Goal: Task Accomplishment & Management: Complete application form

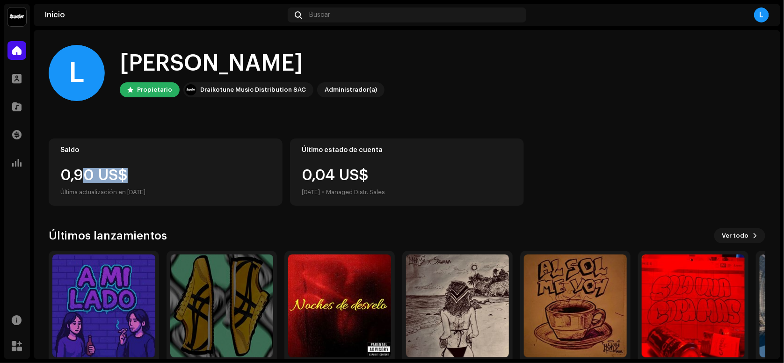
drag, startPoint x: 80, startPoint y: 184, endPoint x: 149, endPoint y: 178, distance: 69.5
click at [147, 178] on div "0,90 US$ Última actualización en [DATE]" at bounding box center [165, 183] width 210 height 30
click at [163, 177] on div "0,90 US$" at bounding box center [165, 175] width 210 height 15
click at [223, 178] on div "0,90 US$" at bounding box center [165, 175] width 210 height 15
drag, startPoint x: 249, startPoint y: 179, endPoint x: 256, endPoint y: 179, distance: 7.0
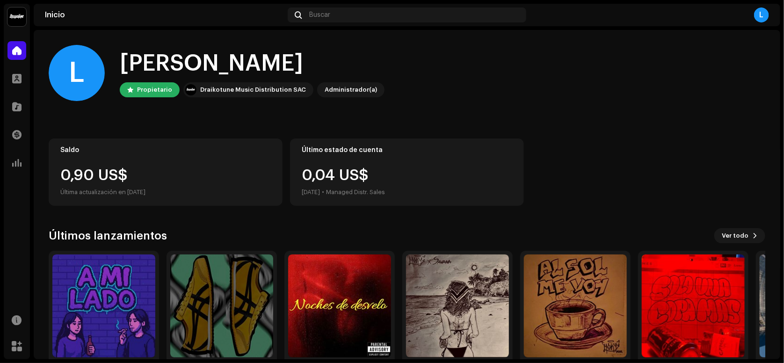
click at [256, 179] on div "0,90 US$" at bounding box center [165, 175] width 210 height 15
click at [13, 316] on span at bounding box center [17, 319] width 10 height 7
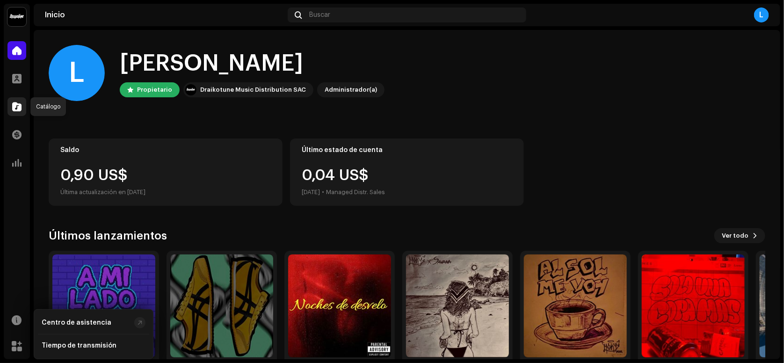
click at [16, 111] on div at bounding box center [16, 106] width 19 height 19
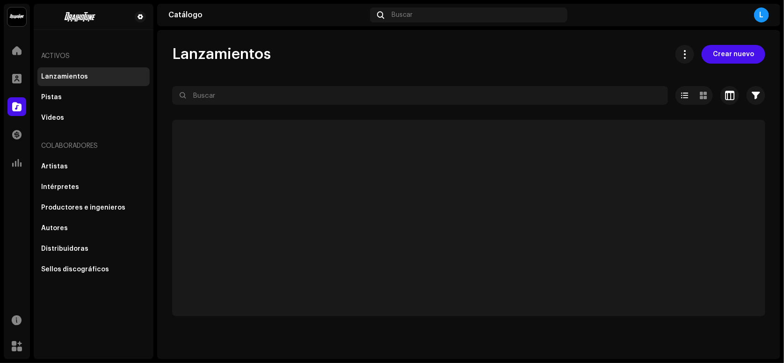
click at [16, 111] on div at bounding box center [16, 106] width 19 height 19
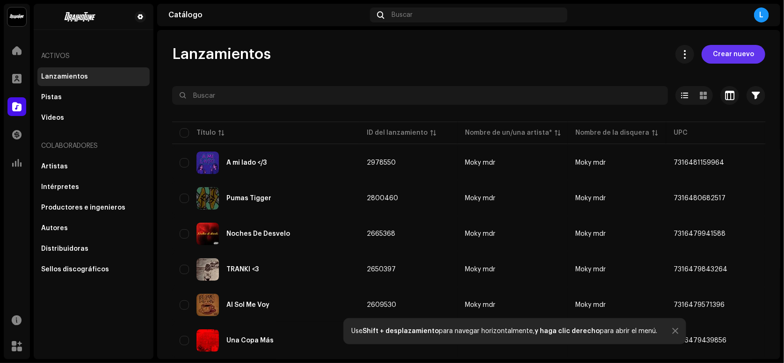
click at [740, 54] on span "Crear nuevo" at bounding box center [733, 54] width 41 height 19
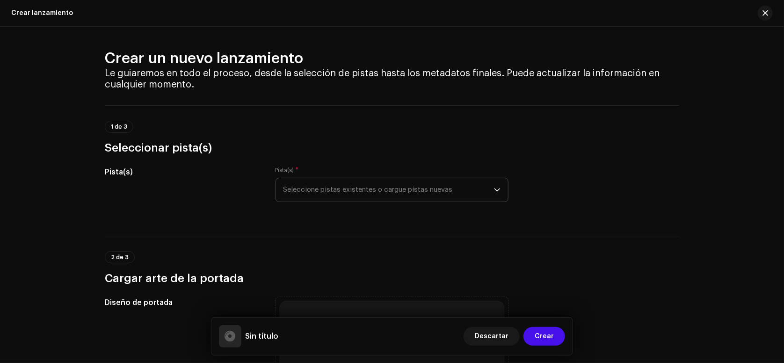
click at [348, 183] on span "Seleccione pistas existentes o cargue pistas nuevas" at bounding box center [388, 189] width 210 height 23
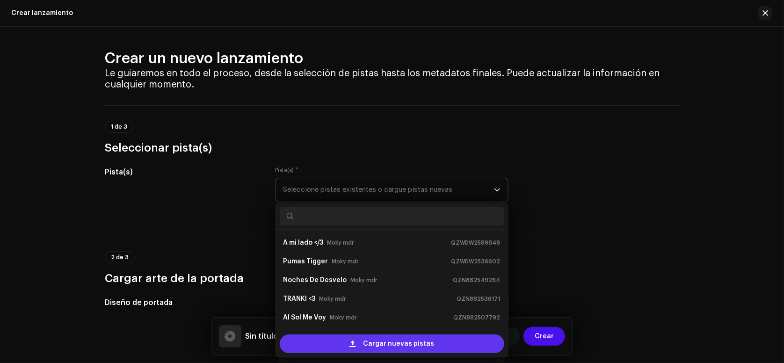
scroll to position [15, 0]
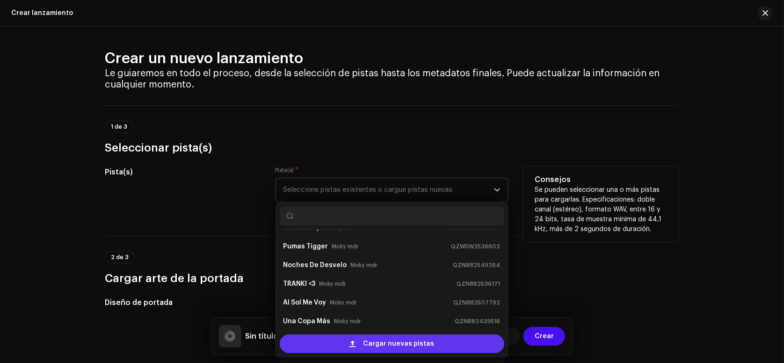
click at [367, 348] on span "Cargar nuevas pistas" at bounding box center [398, 343] width 71 height 19
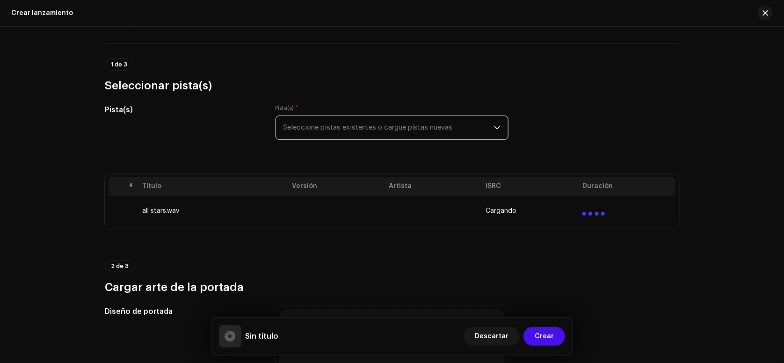
scroll to position [187, 0]
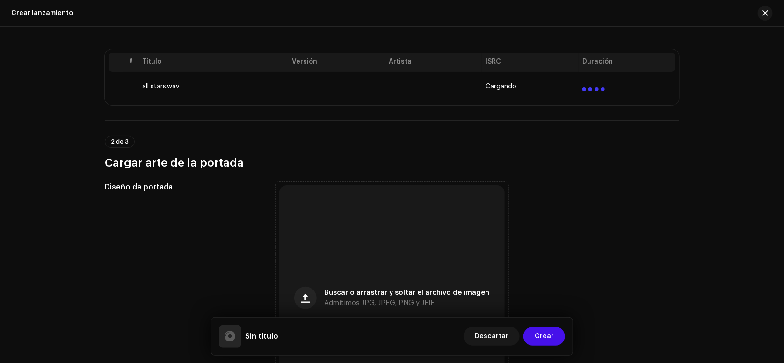
click at [361, 230] on div "Buscar o arrastrar y soltar el archivo de imagen Admitimos JPG, JPEG, PNG y JFIF" at bounding box center [391, 297] width 225 height 225
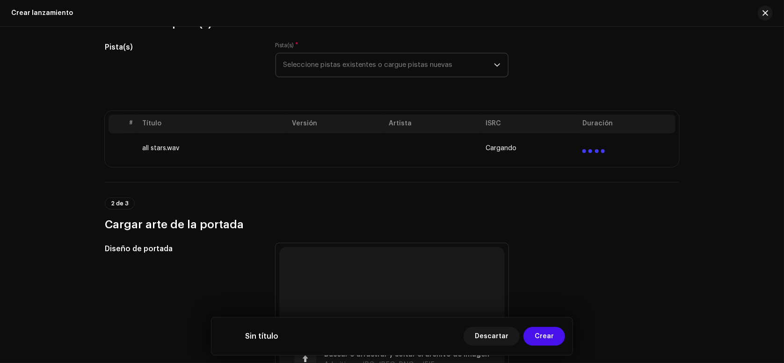
scroll to position [62, 0]
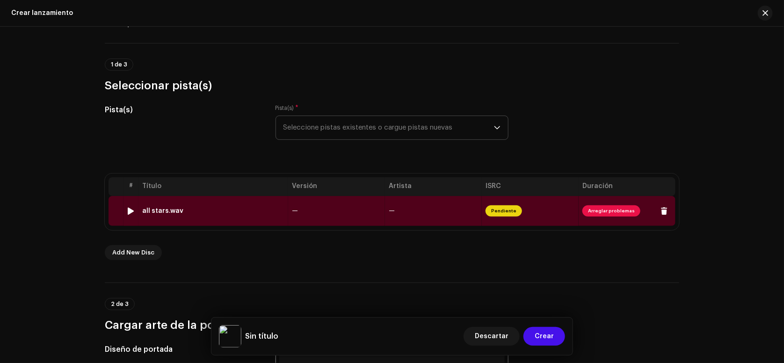
click at [538, 211] on td "Pendiente" at bounding box center [530, 211] width 97 height 30
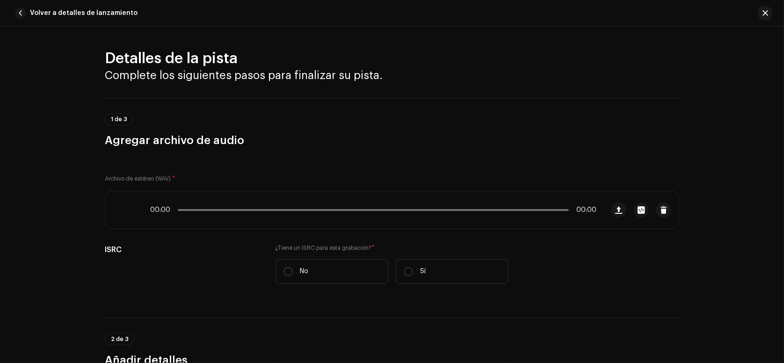
scroll to position [381, 0]
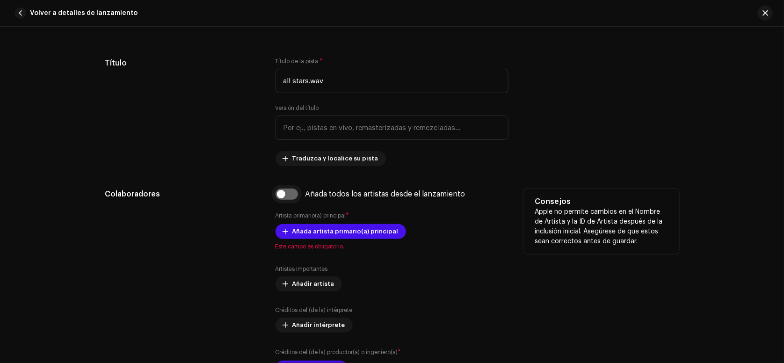
click at [282, 194] on input "checkbox" at bounding box center [286, 193] width 22 height 11
checkbox input "true"
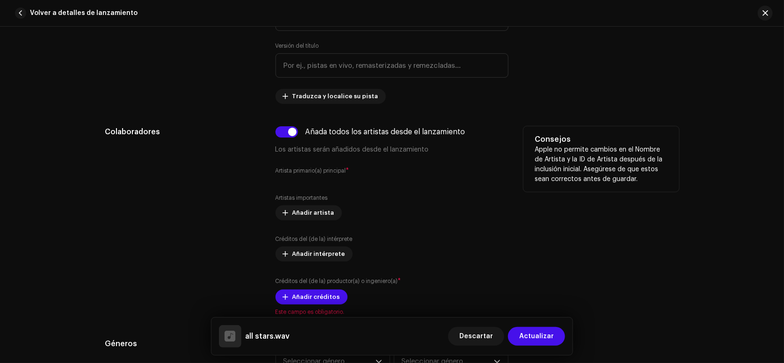
scroll to position [568, 0]
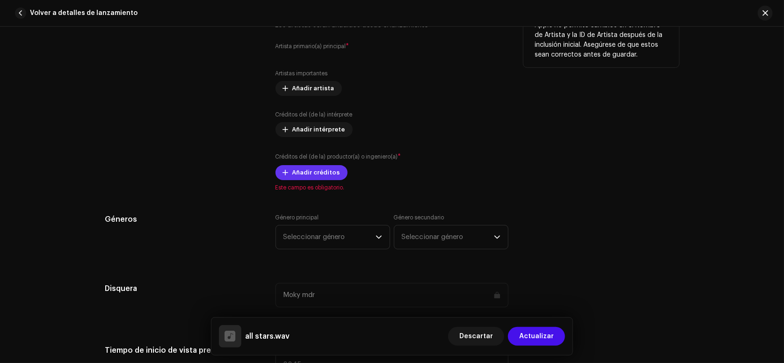
click at [321, 171] on span "Añadir créditos" at bounding box center [316, 172] width 48 height 19
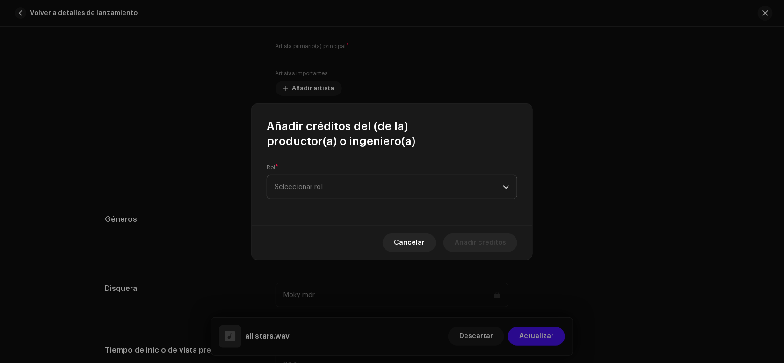
click at [370, 178] on span "Seleccionar rol" at bounding box center [389, 186] width 228 height 23
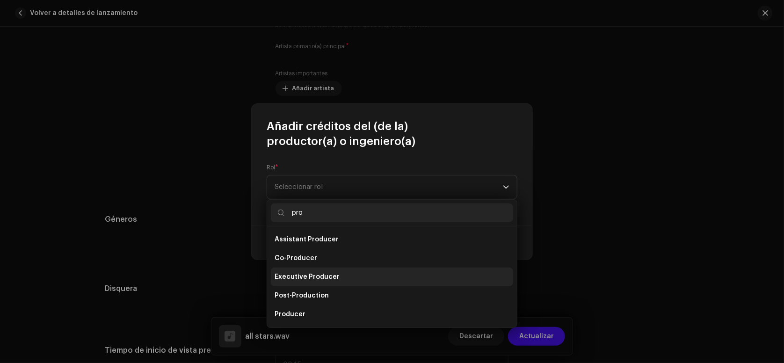
type input "pro"
click at [325, 278] on span "Executive Producer" at bounding box center [307, 276] width 65 height 9
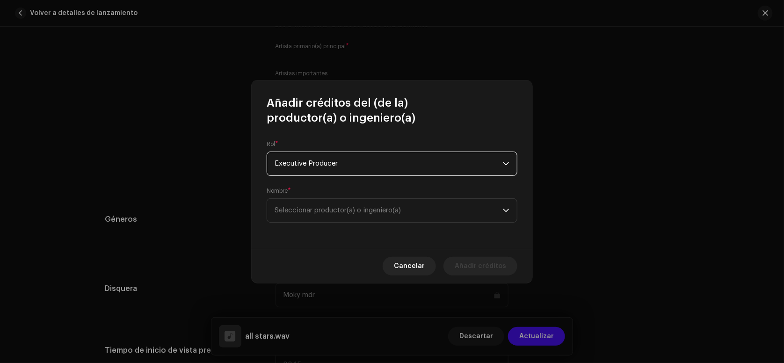
click at [353, 161] on span "Executive Producer" at bounding box center [389, 163] width 228 height 23
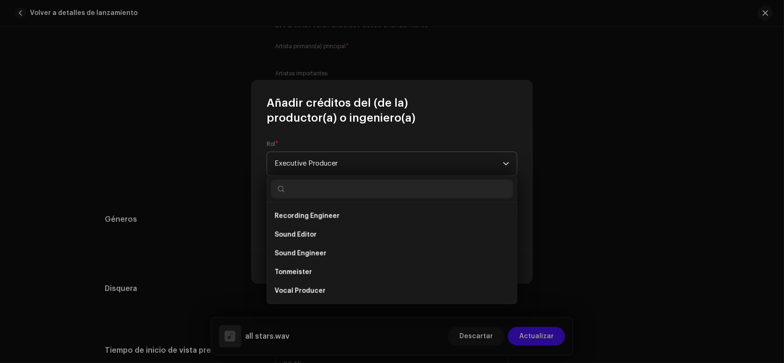
scroll to position [397, 0]
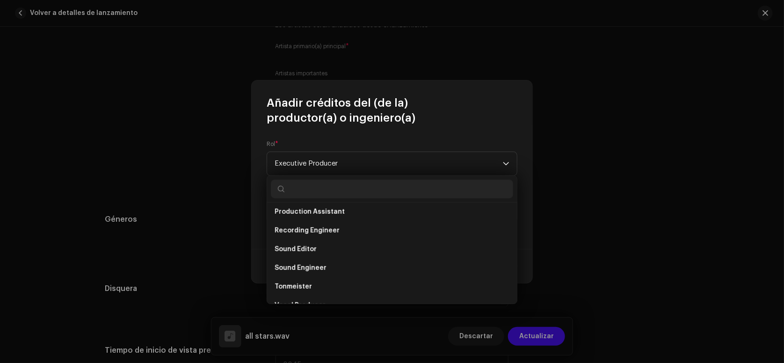
click at [323, 196] on input "text" at bounding box center [392, 189] width 242 height 19
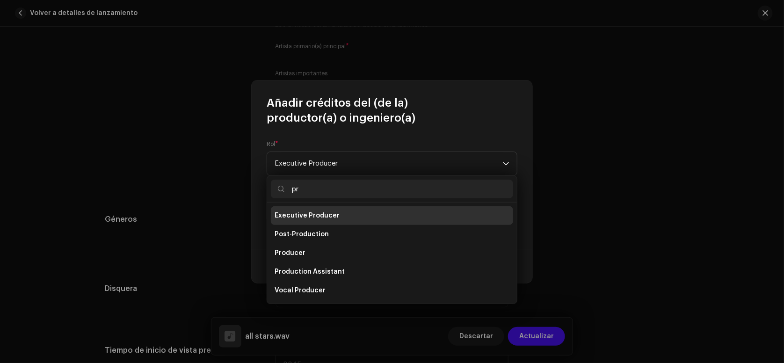
scroll to position [37, 0]
type input "pro"
click at [311, 247] on li "Producer" at bounding box center [392, 253] width 242 height 19
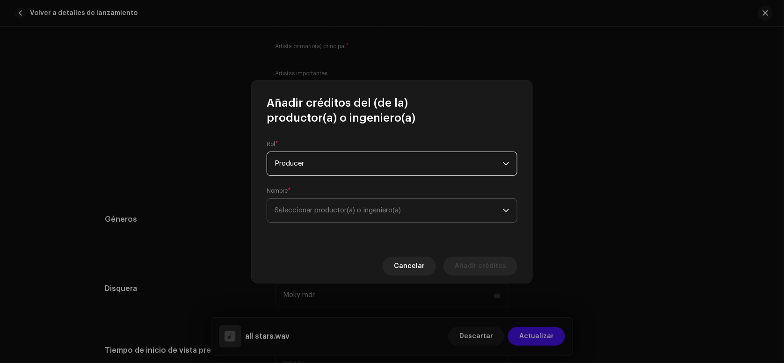
click at [323, 204] on span "Seleccionar productor(a) o ingeniero(a)" at bounding box center [389, 210] width 228 height 23
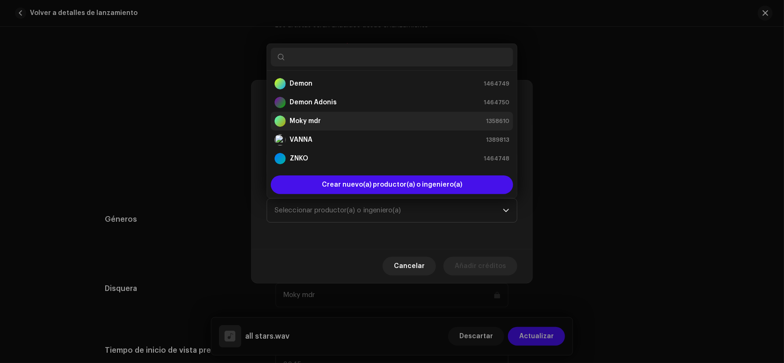
click at [320, 120] on div "Moky mdr 1358610" at bounding box center [392, 121] width 235 height 11
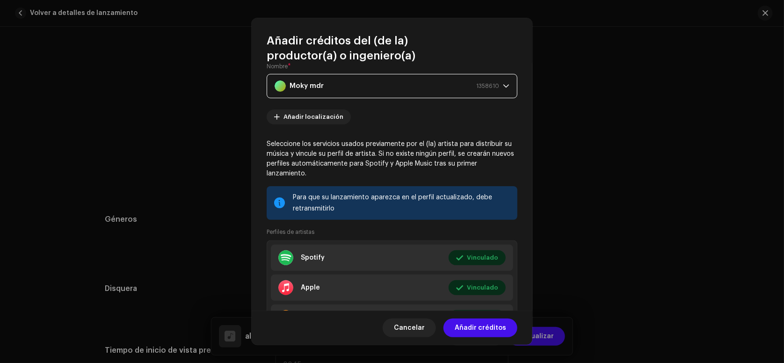
scroll to position [113, 0]
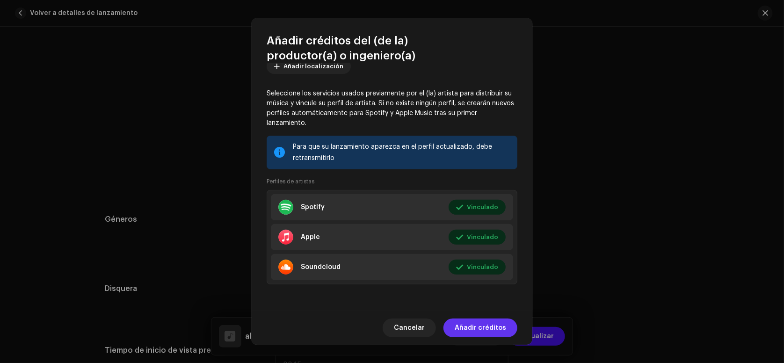
click at [484, 330] on span "Añadir créditos" at bounding box center [480, 327] width 51 height 19
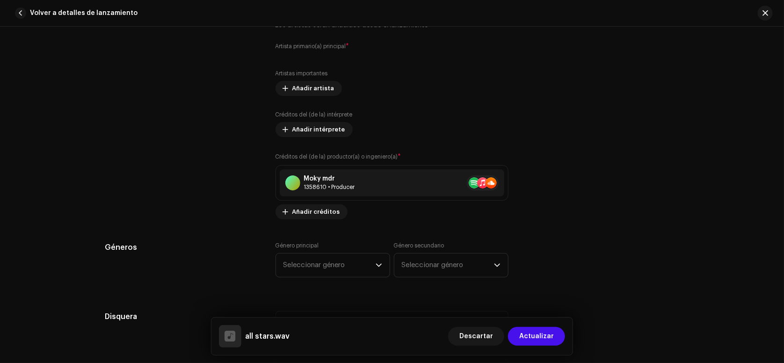
scroll to position [693, 0]
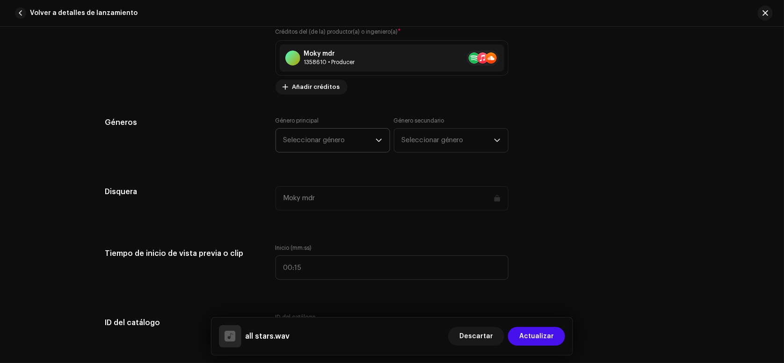
click at [366, 143] on span "Seleccionar género" at bounding box center [329, 140] width 92 height 23
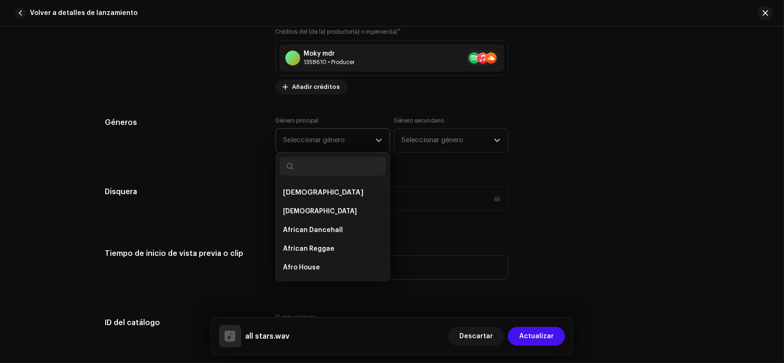
click at [362, 169] on input "text" at bounding box center [333, 166] width 106 height 19
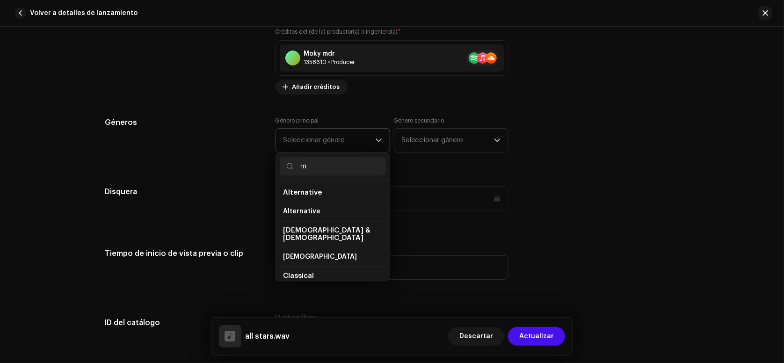
type input "rnb"
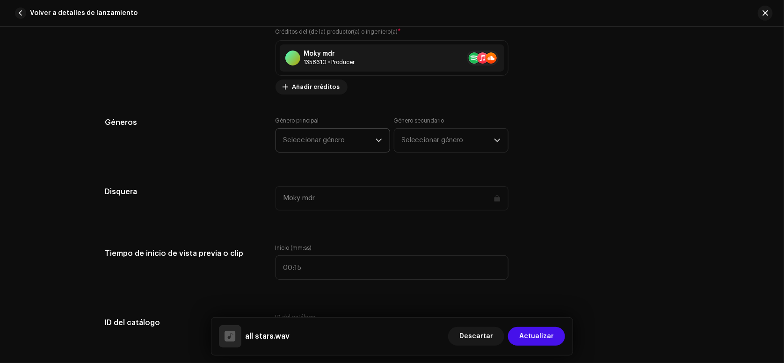
scroll to position [630, 0]
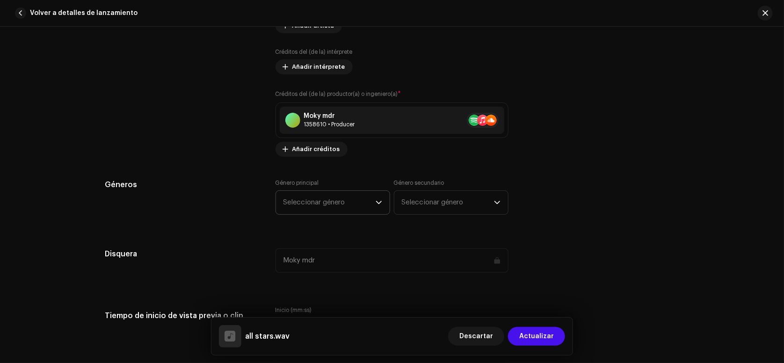
click at [352, 203] on span "Seleccionar género" at bounding box center [329, 202] width 92 height 23
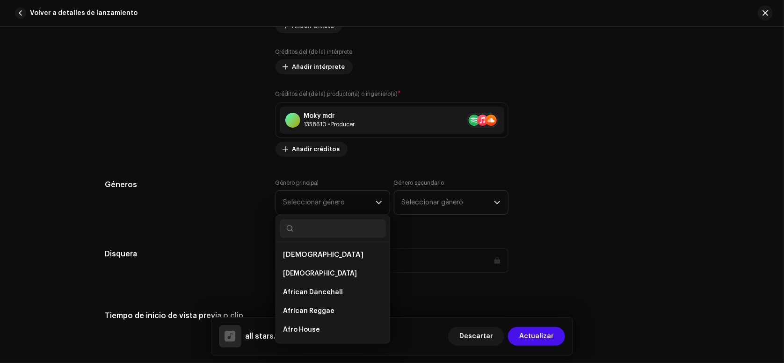
click at [321, 227] on input "text" at bounding box center [333, 228] width 106 height 19
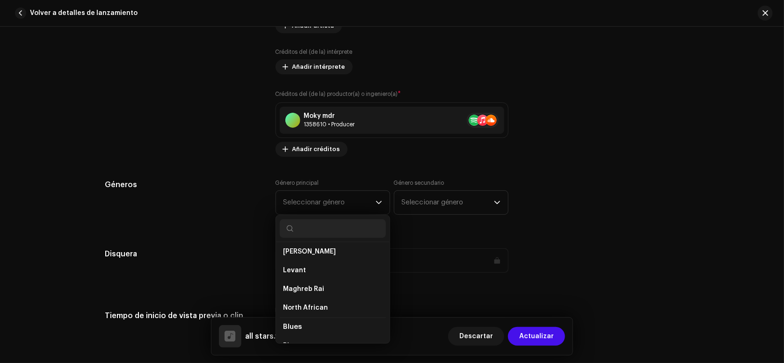
click at [321, 229] on input "text" at bounding box center [333, 228] width 106 height 19
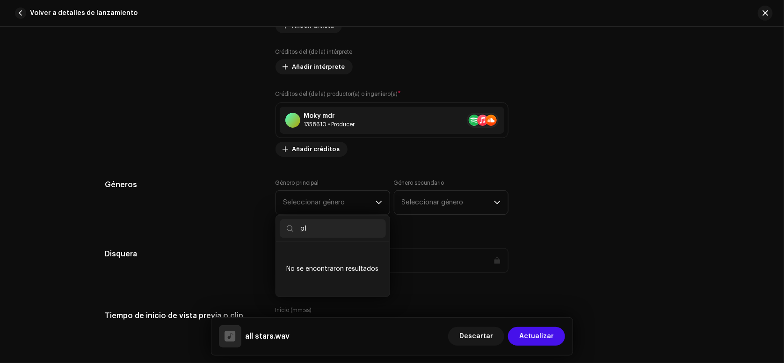
scroll to position [0, 0]
type input "p"
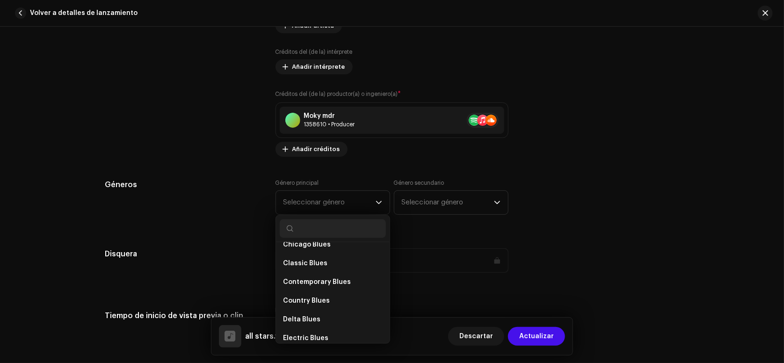
scroll to position [1053, 0]
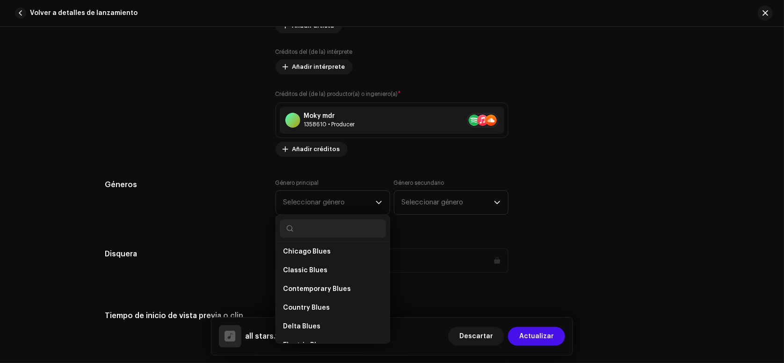
click at [318, 229] on input "text" at bounding box center [333, 228] width 106 height 19
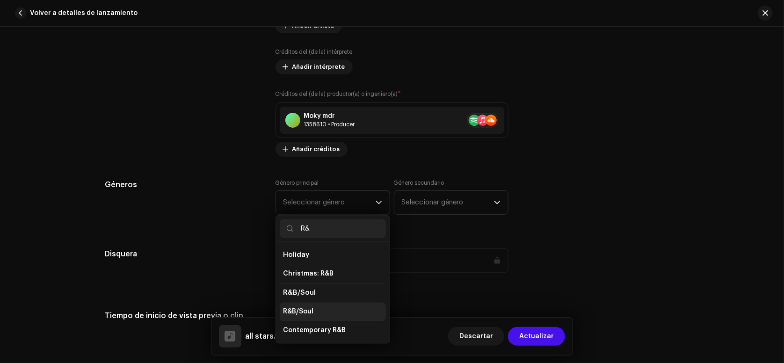
type input "R&"
click at [297, 312] on span "R&B/Soul" at bounding box center [298, 311] width 30 height 9
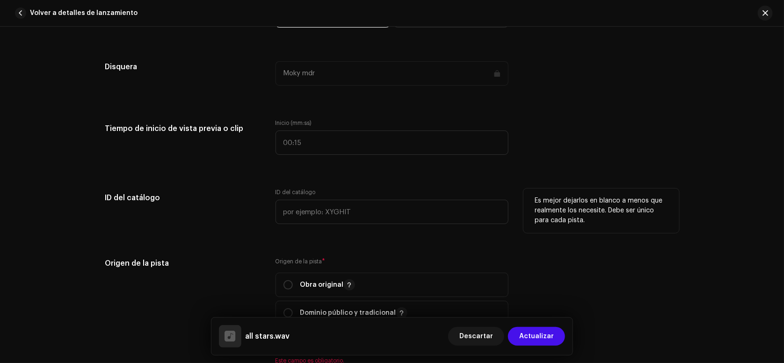
scroll to position [880, 0]
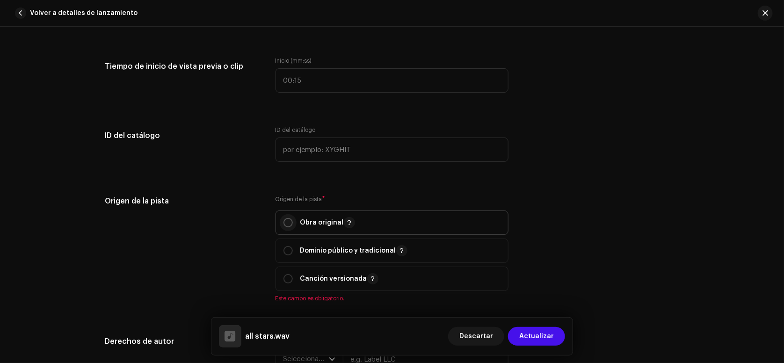
click at [283, 219] on input "radio" at bounding box center [287, 222] width 9 height 9
radio input "true"
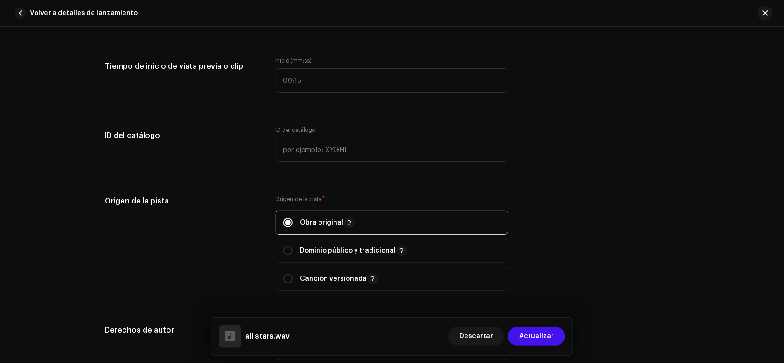
scroll to position [1129, 0]
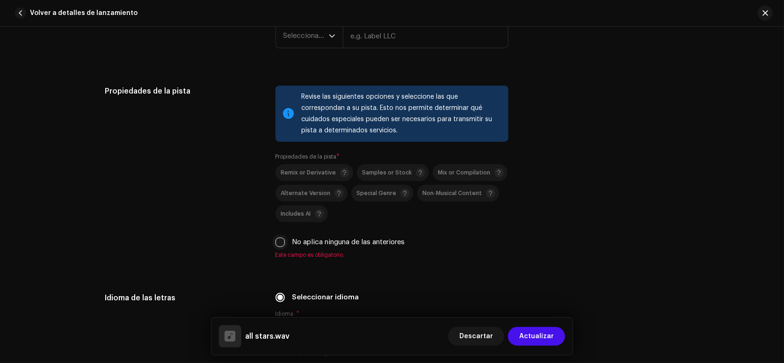
click at [275, 242] on input "No aplica ninguna de las anteriores" at bounding box center [279, 242] width 9 height 9
checkbox input "true"
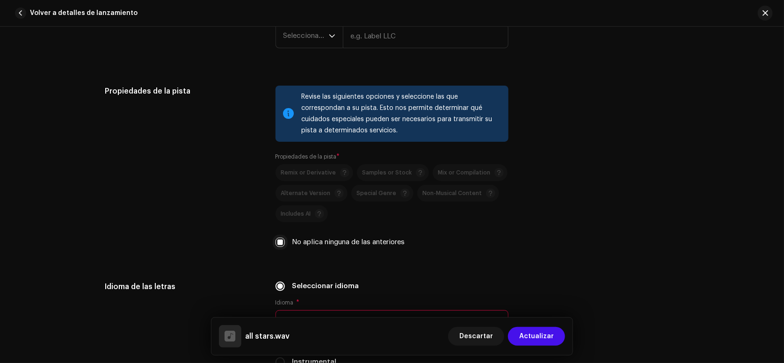
scroll to position [1316, 0]
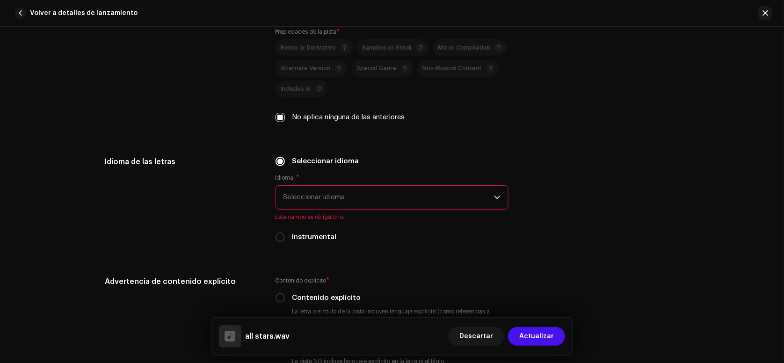
click at [289, 204] on span "Seleccionar idioma" at bounding box center [388, 197] width 210 height 23
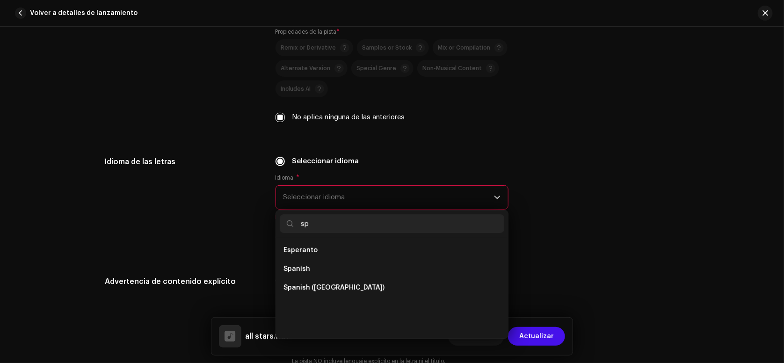
scroll to position [0, 0]
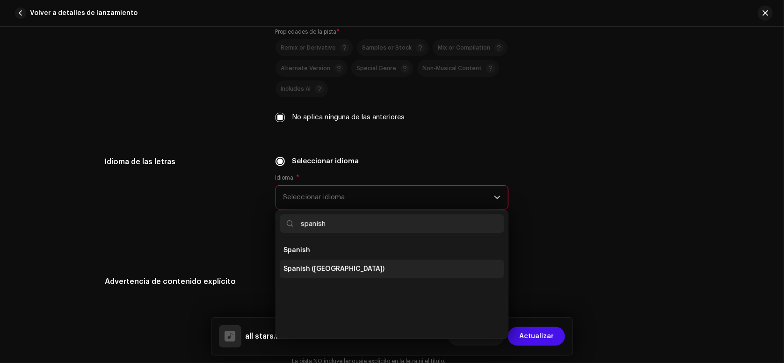
type input "spanish"
click at [353, 270] on span "Spanish ([GEOGRAPHIC_DATA])" at bounding box center [333, 268] width 101 height 9
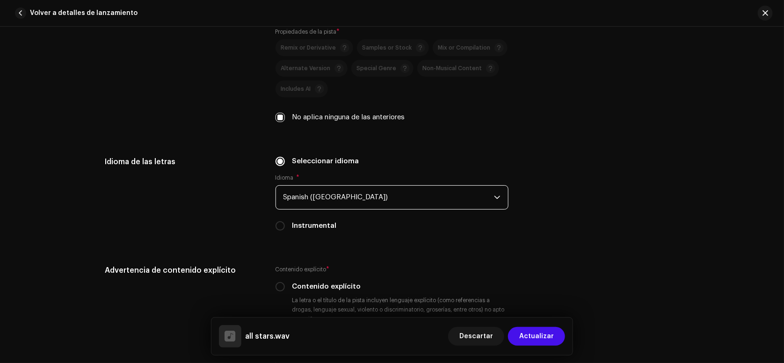
scroll to position [1441, 0]
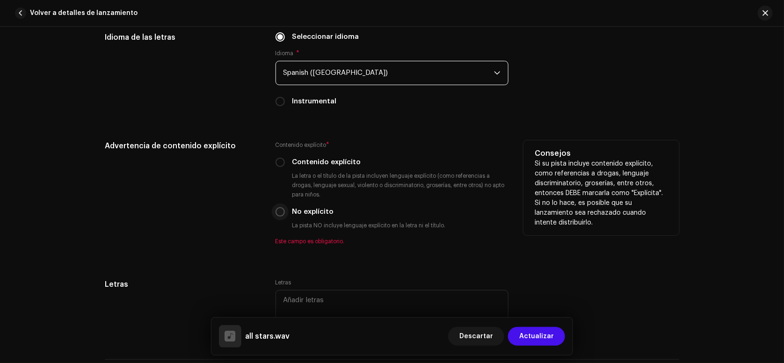
click at [280, 215] on input "No explícito" at bounding box center [279, 211] width 9 height 9
radio input "true"
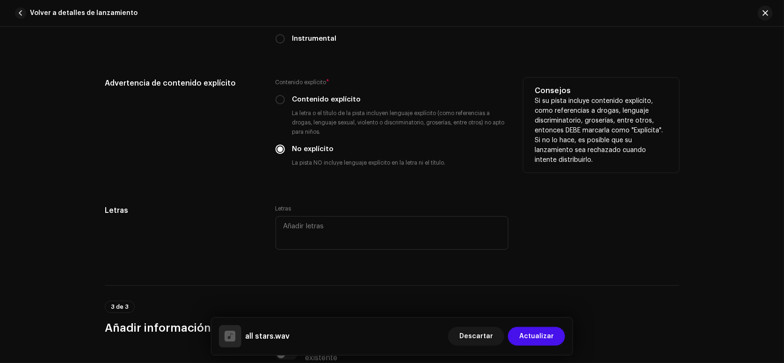
scroll to position [1566, 0]
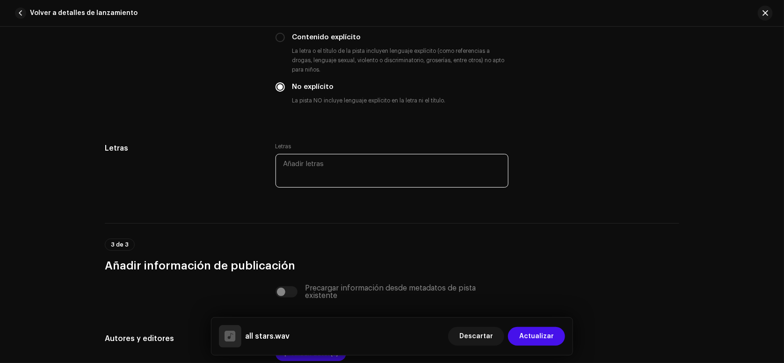
click at [329, 162] on textarea at bounding box center [391, 171] width 233 height 34
paste textarea "Lorem i do si am consecte Adi elit se doeius t incid utlabo etdol Magna a en ad…"
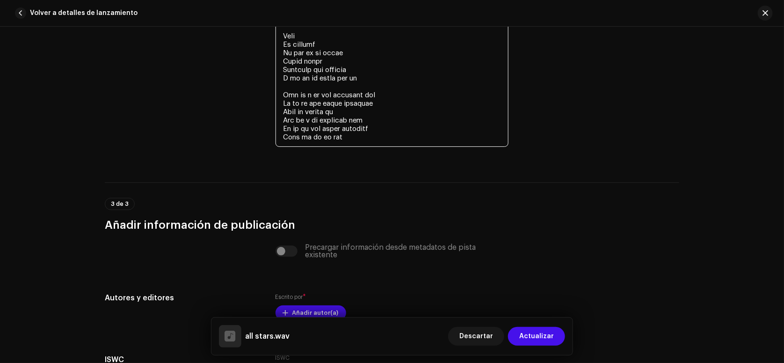
scroll to position [2239, 0]
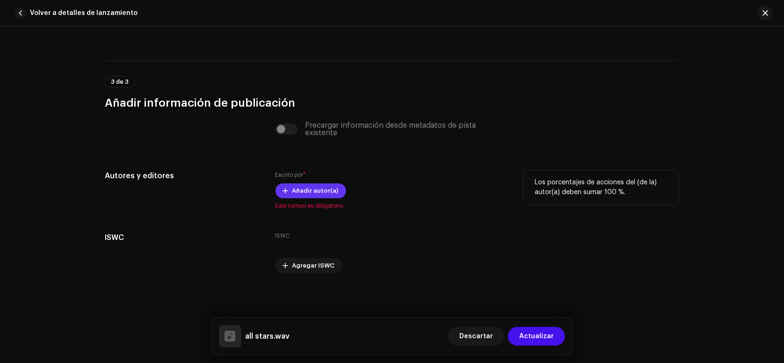
type textarea "Lorem i do si am consecte Adi elit se doeius t incid utlabo etdol Magna a en ad…"
click at [329, 195] on span "Añadir autor(a)" at bounding box center [315, 190] width 46 height 19
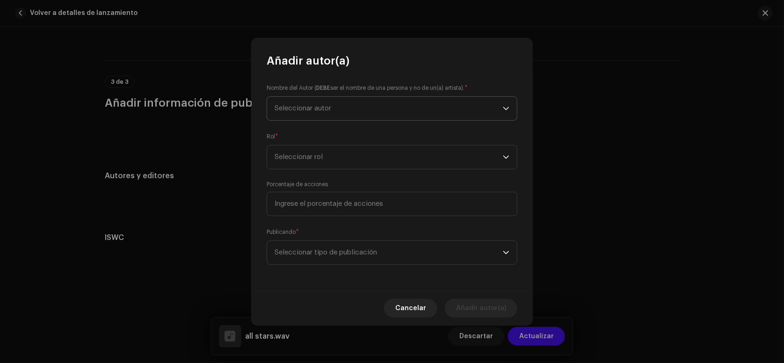
click at [353, 105] on span "Seleccionar autor" at bounding box center [389, 108] width 228 height 23
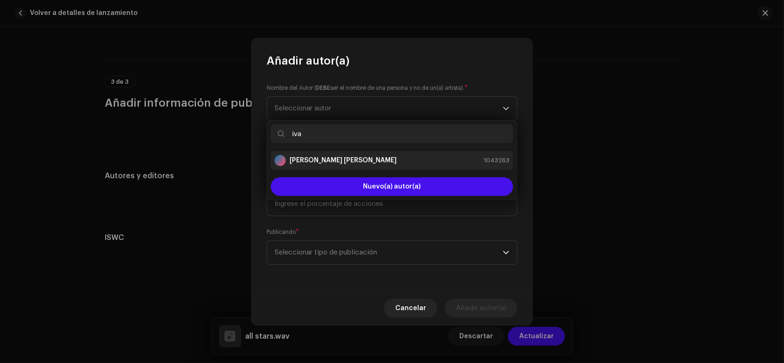
type input "iva"
click at [352, 167] on li "[PERSON_NAME] [PERSON_NAME] 1043263" at bounding box center [392, 160] width 242 height 19
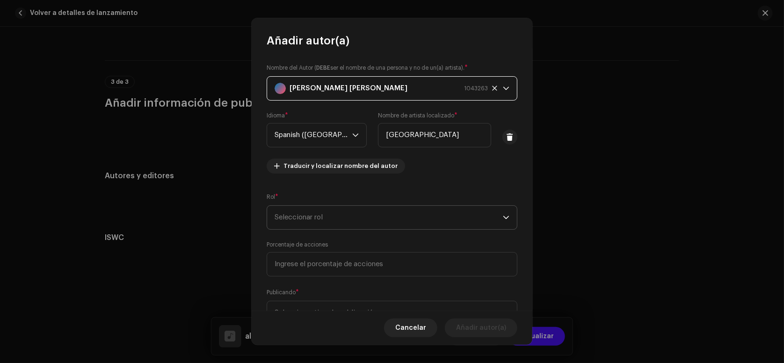
click at [345, 209] on span "Seleccionar rol" at bounding box center [389, 217] width 228 height 23
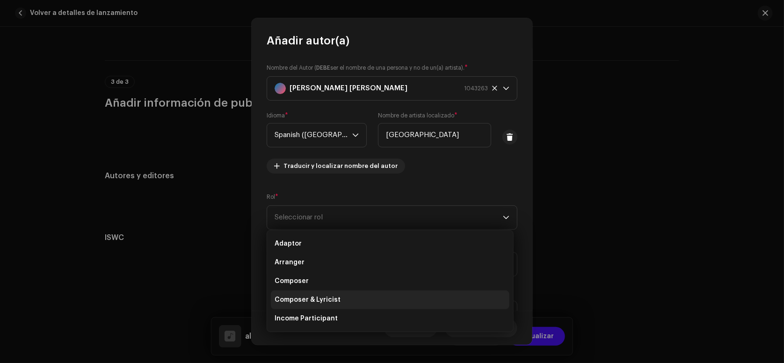
click at [333, 299] on span "Composer & Lyricist" at bounding box center [308, 299] width 66 height 9
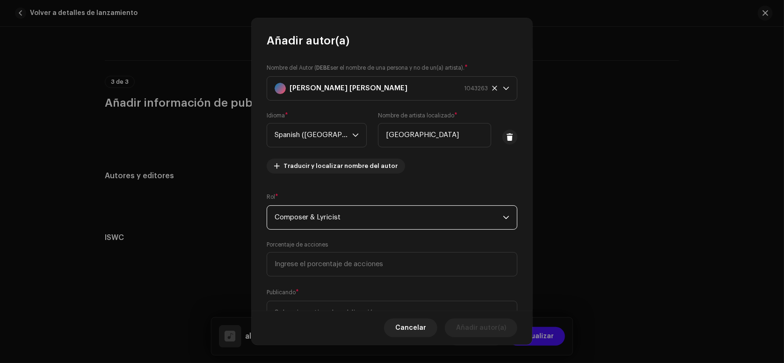
scroll to position [41, 0]
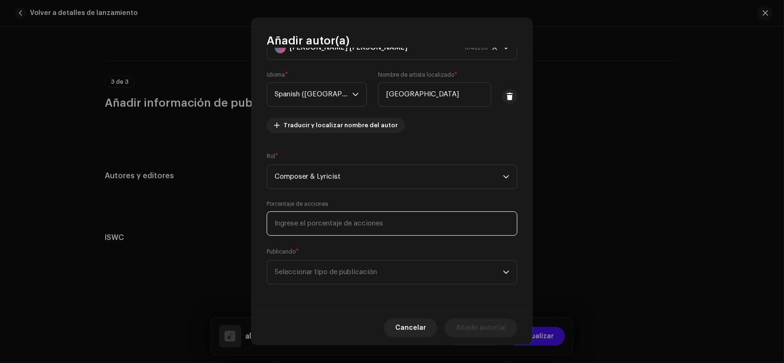
click at [362, 224] on input at bounding box center [392, 223] width 251 height 24
type input "7,00"
type input "60,00"
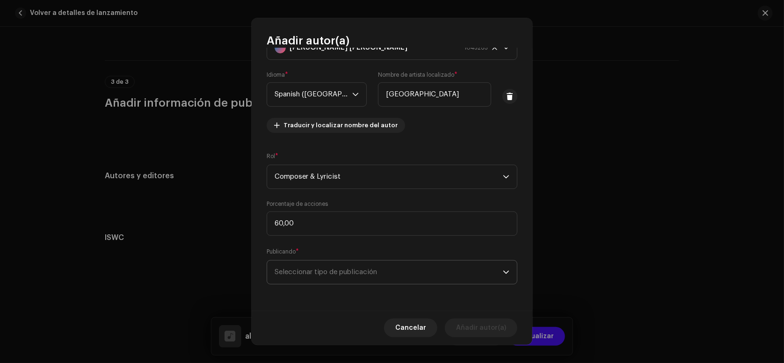
click at [403, 267] on span "Seleccionar tipo de publicación" at bounding box center [389, 271] width 228 height 23
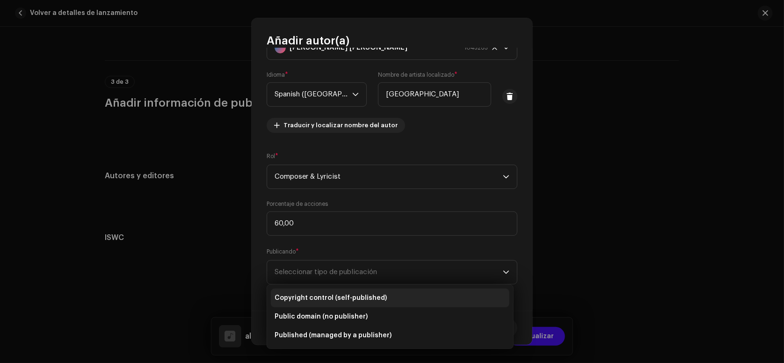
click at [368, 302] on span "Copyright control (self-published)" at bounding box center [331, 297] width 112 height 9
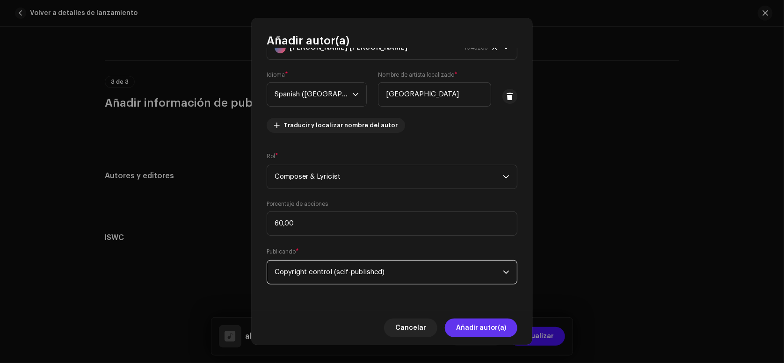
click at [493, 326] on span "Añadir autor(a)" at bounding box center [481, 327] width 50 height 19
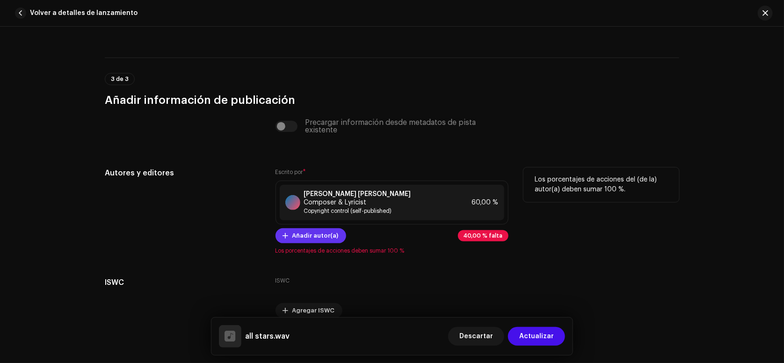
click at [331, 232] on span "Añadir autor(a)" at bounding box center [315, 235] width 46 height 19
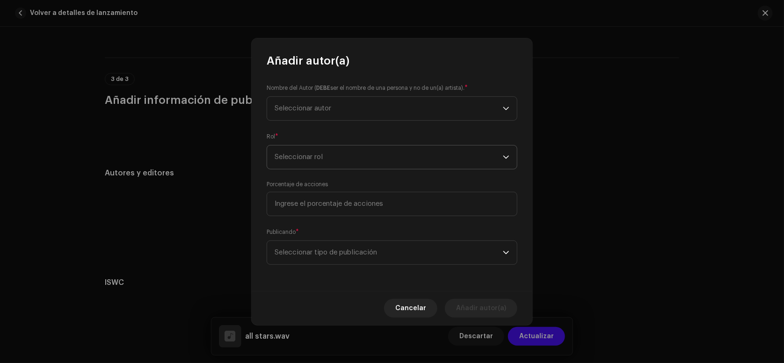
click at [314, 160] on span "Seleccionar rol" at bounding box center [389, 156] width 228 height 23
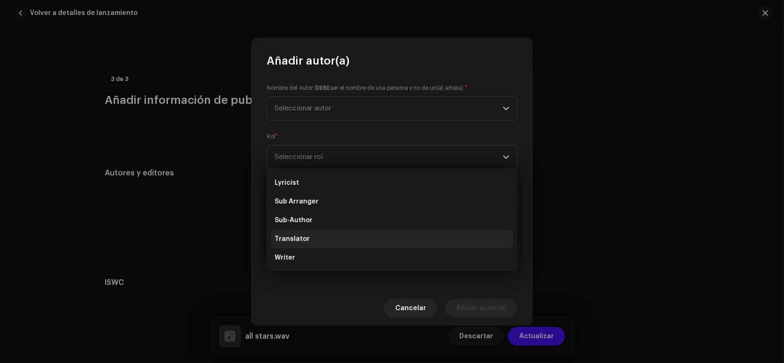
scroll to position [0, 0]
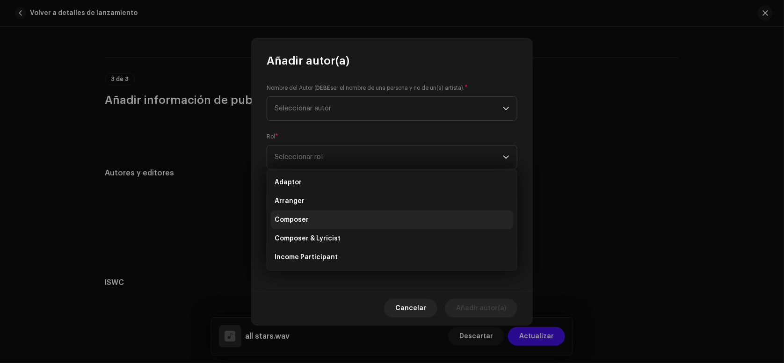
click at [315, 223] on li "Composer" at bounding box center [392, 219] width 242 height 19
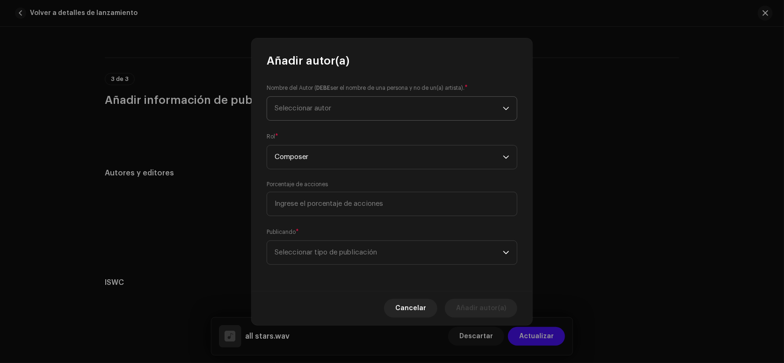
click at [339, 104] on span "Seleccionar autor" at bounding box center [389, 108] width 228 height 23
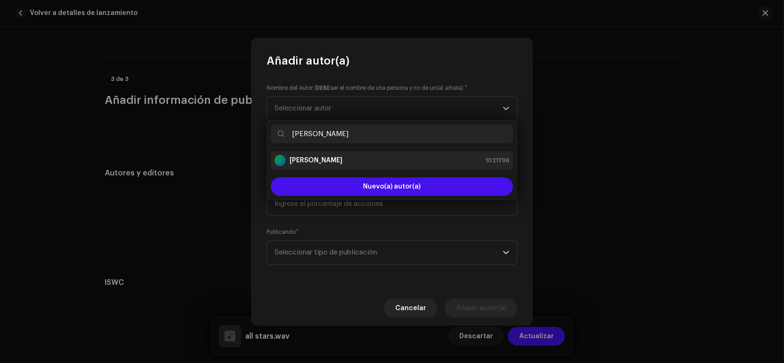
type input "[PERSON_NAME]"
click at [351, 152] on li "[PERSON_NAME] 1021796" at bounding box center [392, 160] width 242 height 19
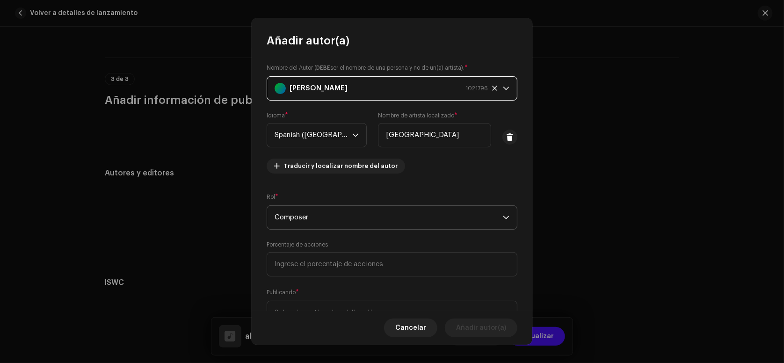
click at [361, 214] on span "Composer" at bounding box center [389, 217] width 228 height 23
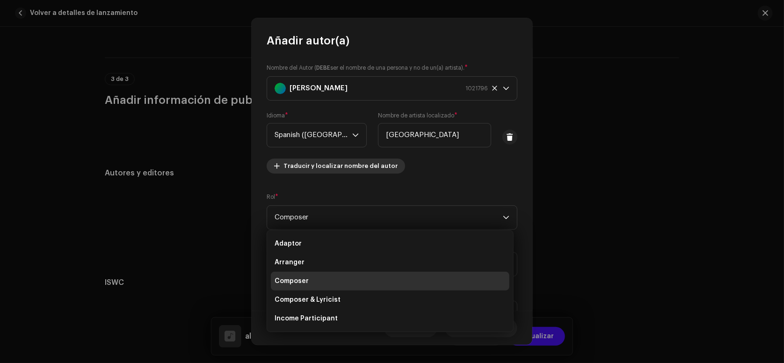
click at [383, 167] on span "Traducir y localizar nombre del autor" at bounding box center [340, 166] width 114 height 19
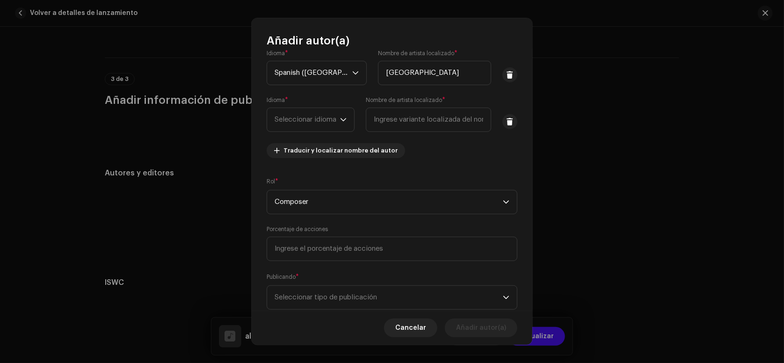
scroll to position [88, 0]
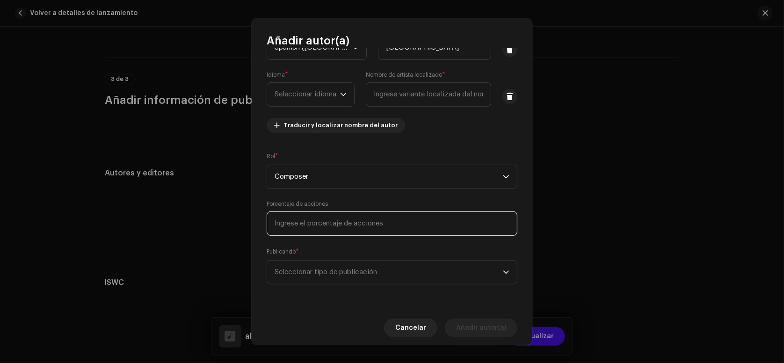
click at [369, 225] on input at bounding box center [392, 223] width 251 height 24
type input "40,00"
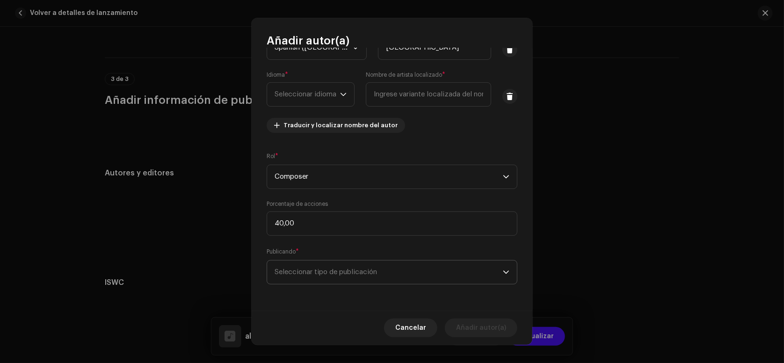
click at [373, 279] on span "Seleccionar tipo de publicación" at bounding box center [389, 271] width 228 height 23
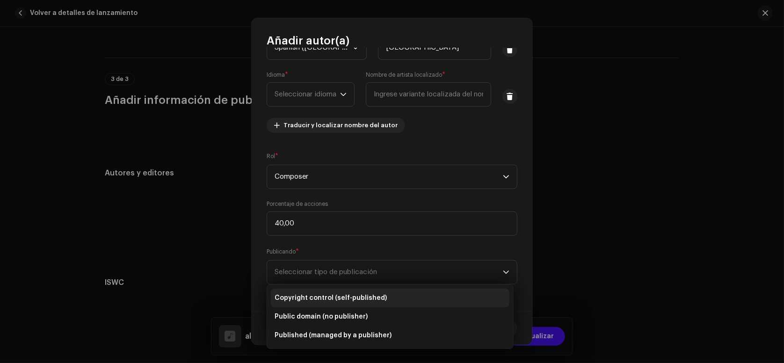
click at [378, 292] on li "Copyright control (self-published)" at bounding box center [390, 298] width 238 height 19
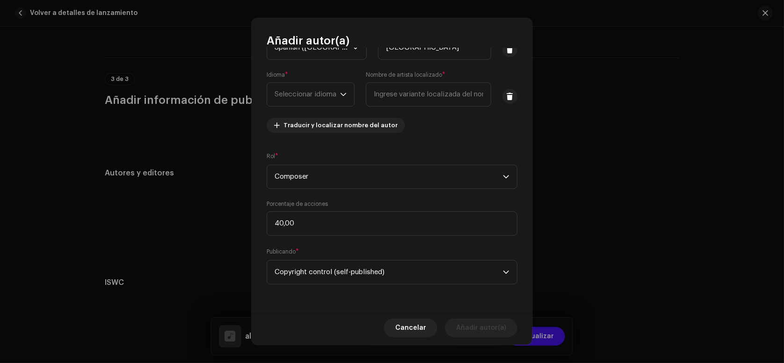
click at [465, 314] on div "Cancelar Añadir autor(a)" at bounding box center [392, 328] width 281 height 34
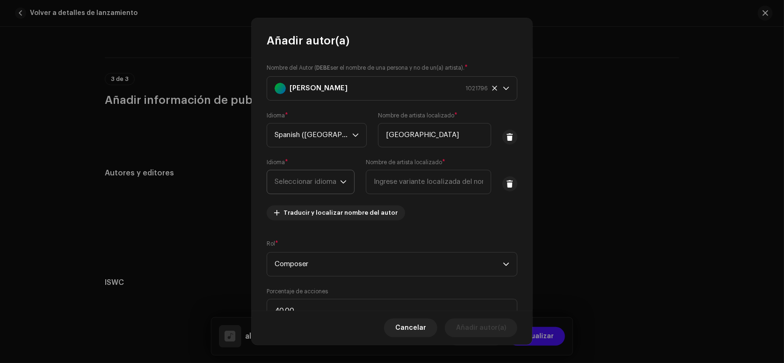
click at [331, 179] on span "Seleccionar idioma" at bounding box center [307, 181] width 65 height 23
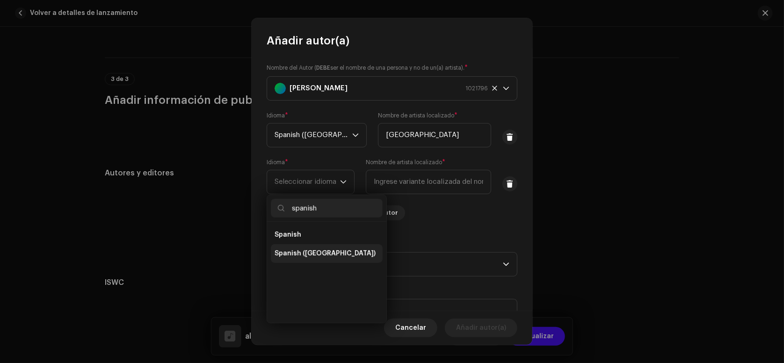
type input "spanish"
click at [340, 255] on span "Spanish ([GEOGRAPHIC_DATA])" at bounding box center [325, 253] width 101 height 9
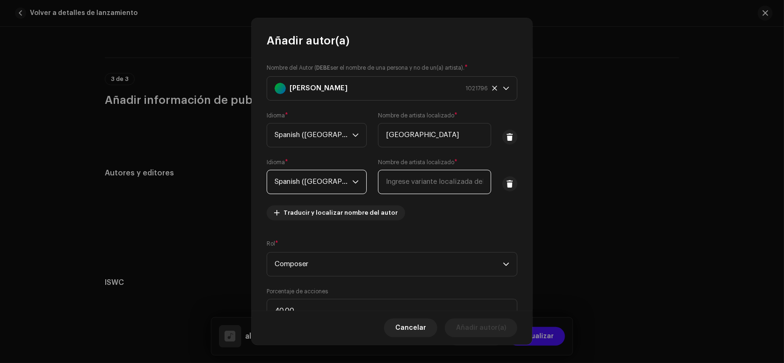
click at [395, 181] on input "text" at bounding box center [434, 182] width 113 height 24
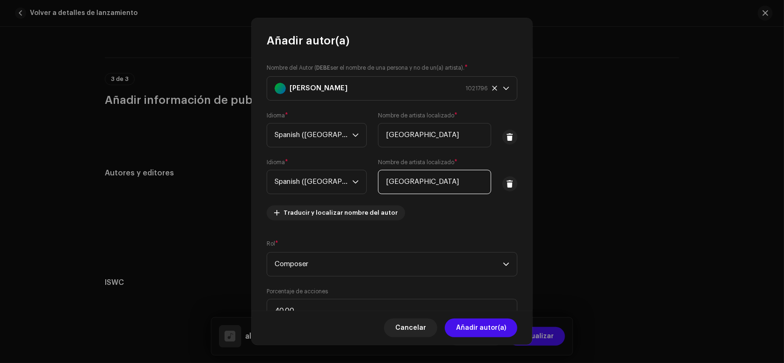
type input "[GEOGRAPHIC_DATA]"
click at [418, 220] on div "Nombre del Autor ( DEBE ser el nombre de una persona y no de un(a) artista). * …" at bounding box center [392, 145] width 251 height 165
click at [482, 325] on span "Añadir autor(a)" at bounding box center [481, 327] width 50 height 19
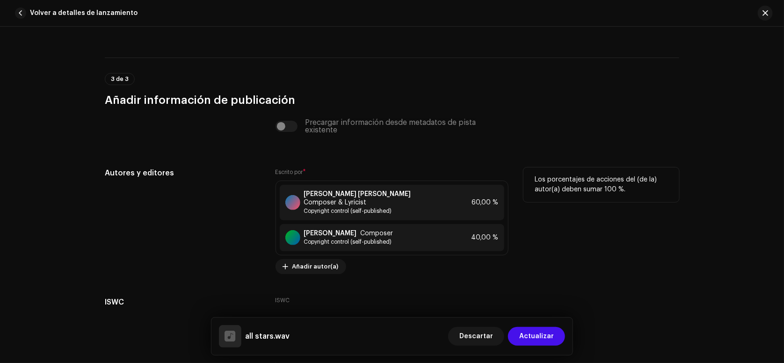
scroll to position [2298, 0]
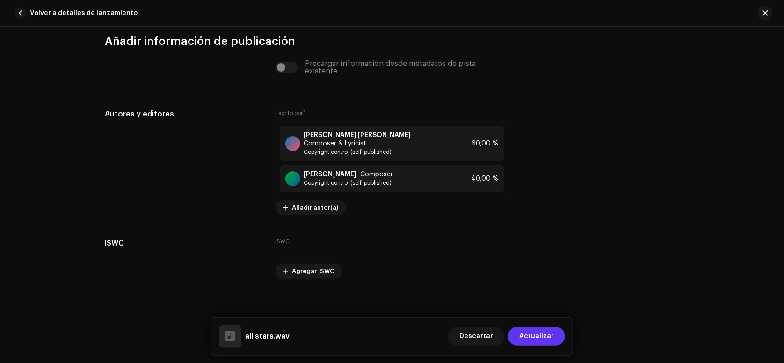
click at [557, 335] on button "Actualizar" at bounding box center [536, 336] width 57 height 19
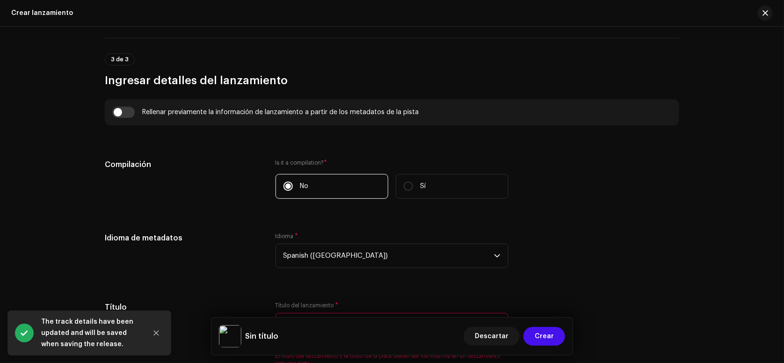
scroll to position [748, 0]
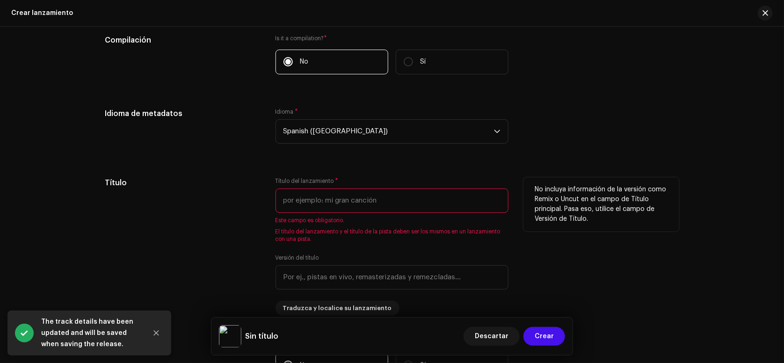
click at [327, 205] on input "text" at bounding box center [391, 200] width 233 height 24
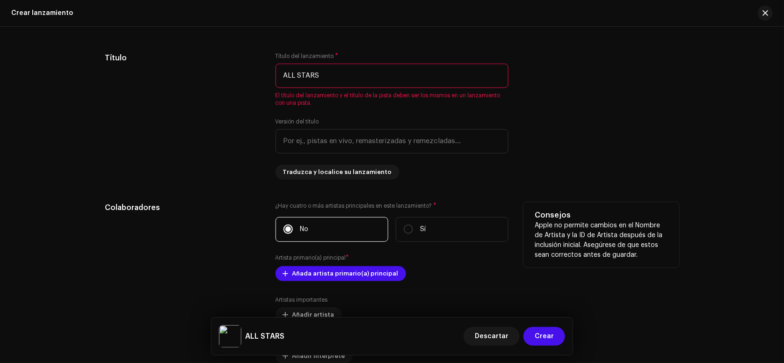
scroll to position [997, 0]
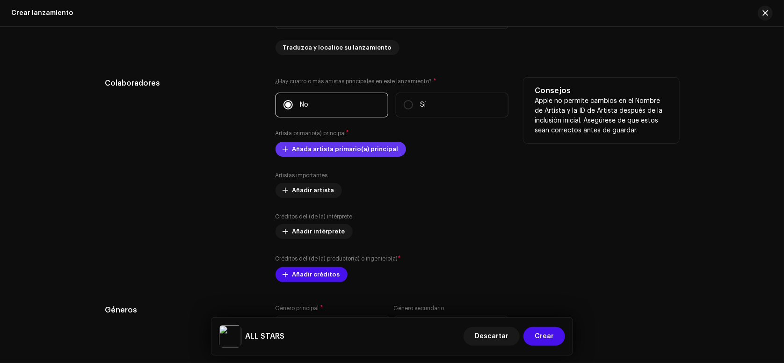
type input "ALL STARS"
click at [322, 155] on span "Añada artista primario(a) principal" at bounding box center [345, 149] width 106 height 19
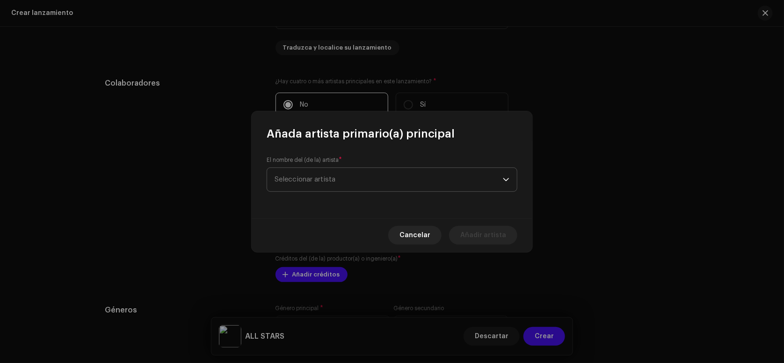
click at [322, 173] on span "Seleccionar artista" at bounding box center [389, 179] width 228 height 23
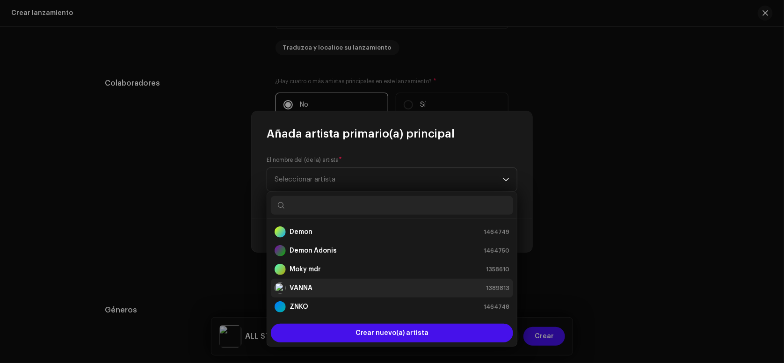
click at [336, 282] on div "VANNA 1389813" at bounding box center [392, 287] width 235 height 11
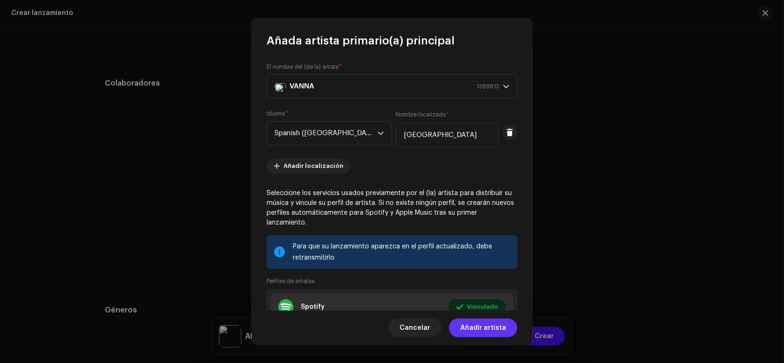
click at [489, 323] on span "Añadir artista" at bounding box center [483, 327] width 46 height 19
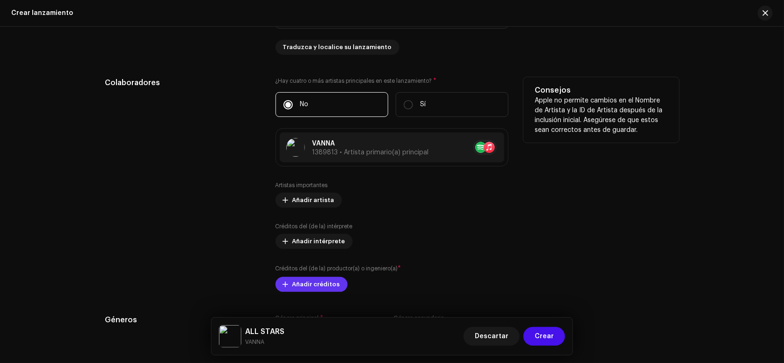
click at [325, 285] on span "Añadir créditos" at bounding box center [316, 284] width 48 height 19
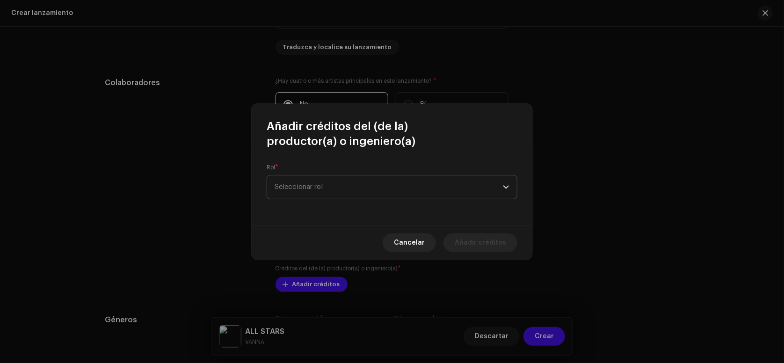
click at [330, 182] on span "Seleccionar rol" at bounding box center [389, 186] width 228 height 23
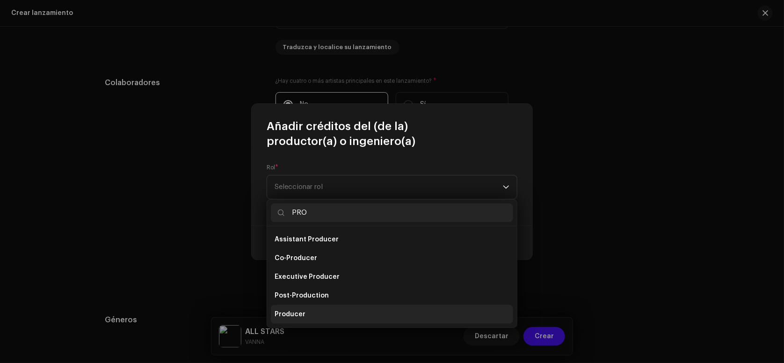
type input "PRO"
click at [312, 311] on li "Producer" at bounding box center [392, 314] width 242 height 19
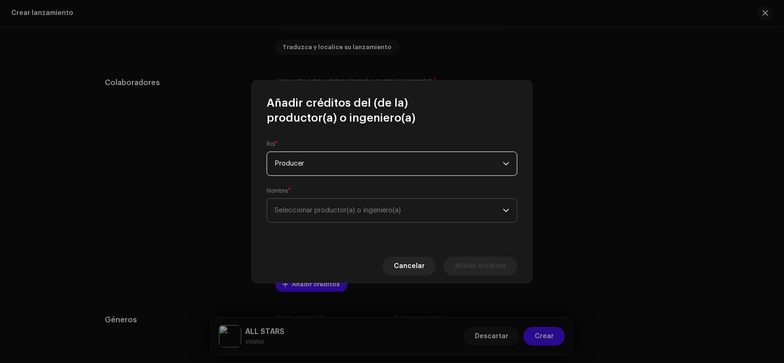
click at [332, 216] on span "Seleccionar productor(a) o ingeniero(a)" at bounding box center [389, 210] width 228 height 23
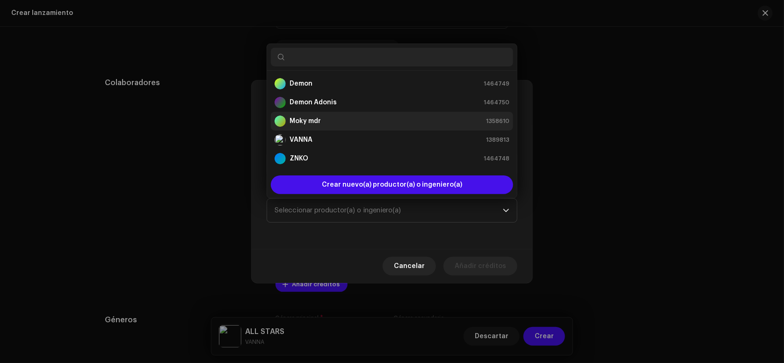
click at [326, 117] on div "Moky mdr 1358610" at bounding box center [392, 121] width 235 height 11
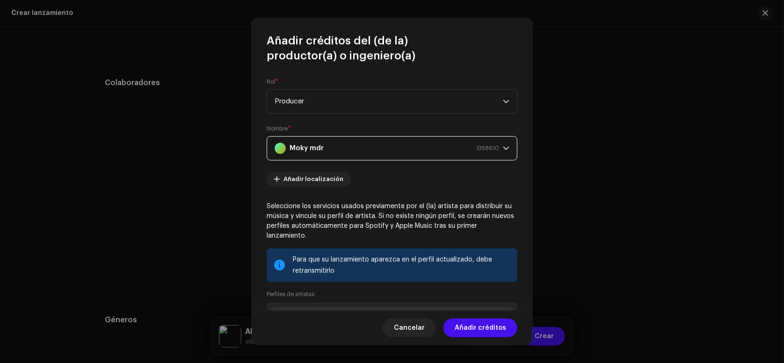
scroll to position [113, 0]
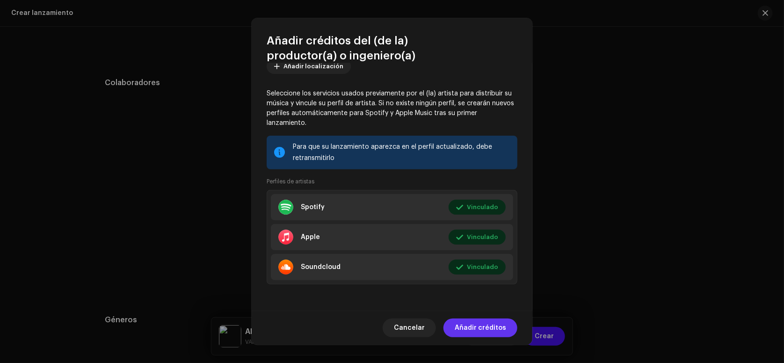
click at [488, 325] on span "Añadir créditos" at bounding box center [480, 327] width 51 height 19
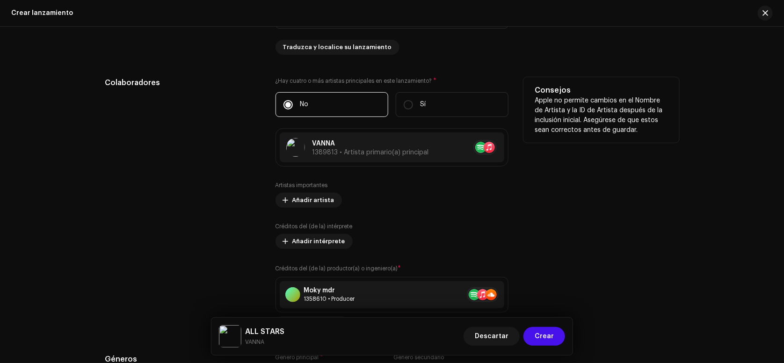
scroll to position [1185, 0]
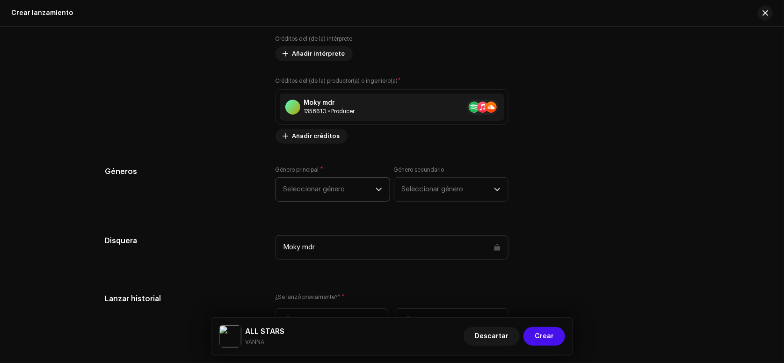
click at [320, 193] on span "Seleccionar género" at bounding box center [329, 189] width 92 height 23
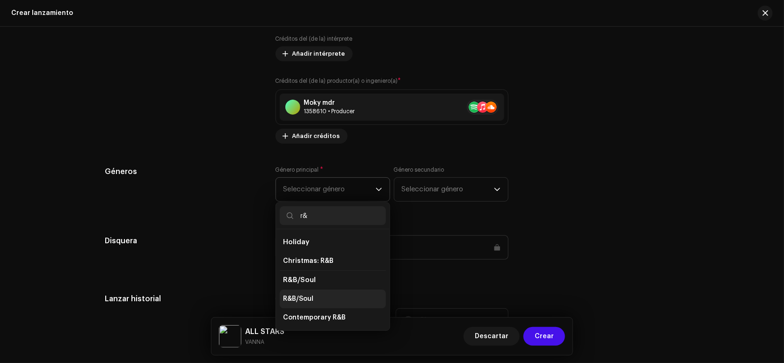
type input "r&"
click at [315, 301] on li "R&B/Soul" at bounding box center [333, 298] width 106 height 19
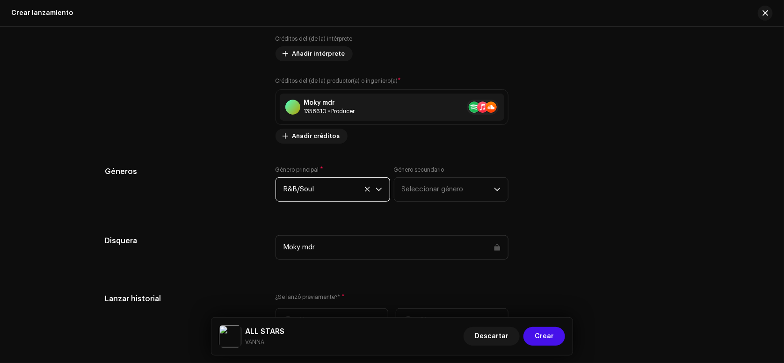
scroll to position [1247, 0]
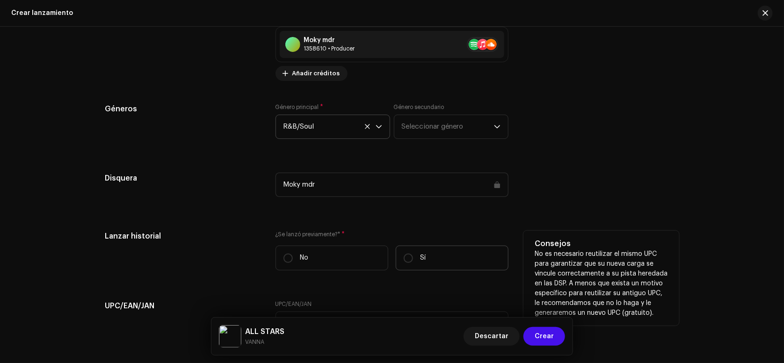
click at [400, 252] on label "Sí" at bounding box center [452, 258] width 113 height 25
click at [404, 253] on input "Sí" at bounding box center [408, 257] width 9 height 9
radio input "true"
click at [282, 267] on label "No" at bounding box center [331, 258] width 113 height 25
click at [283, 263] on input "No" at bounding box center [287, 257] width 9 height 9
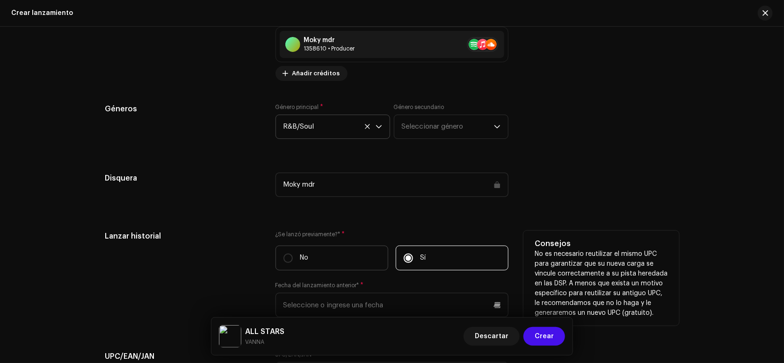
radio input "true"
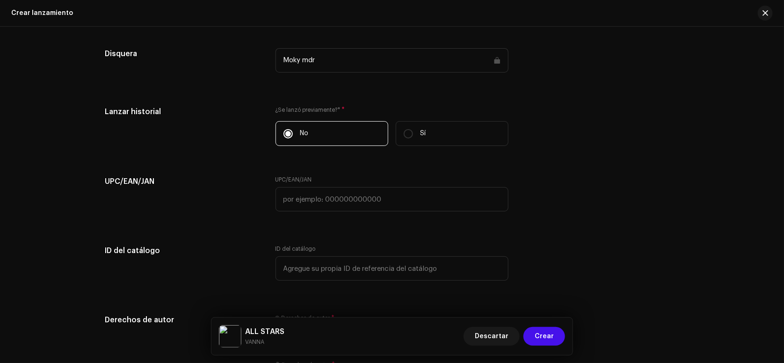
scroll to position [1510, 0]
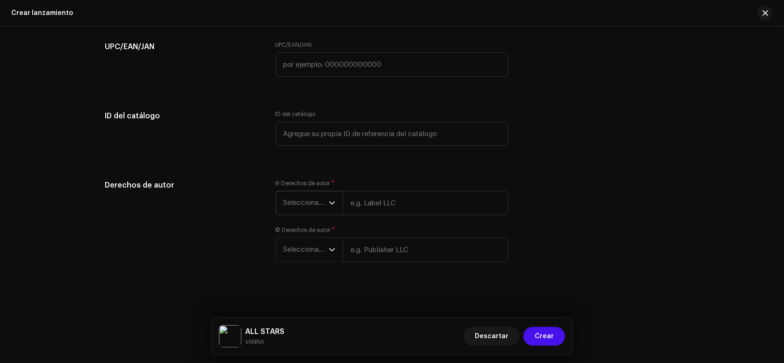
click at [329, 198] on div "dropdown trigger" at bounding box center [332, 202] width 7 height 23
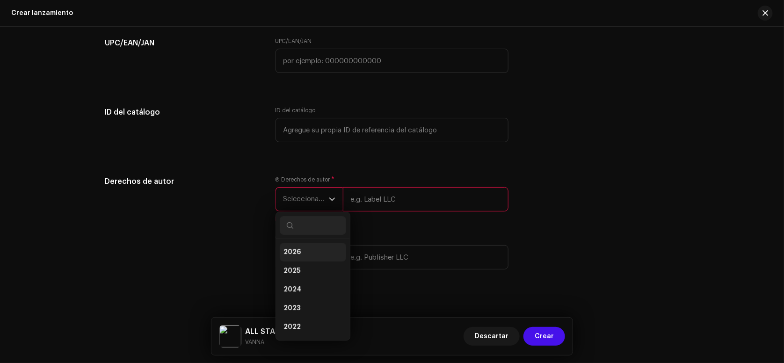
click at [316, 257] on li "2026" at bounding box center [313, 252] width 66 height 19
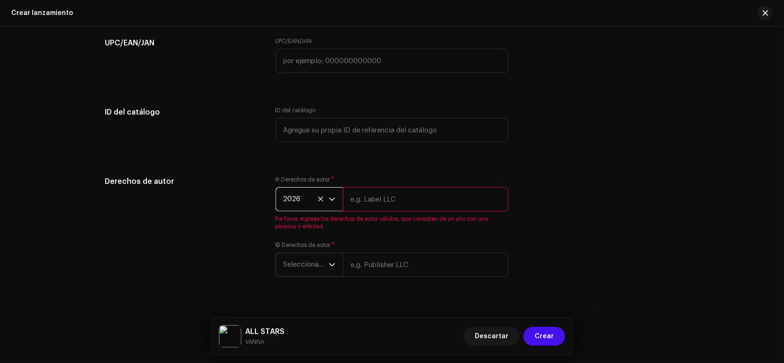
click at [318, 270] on span "Seleccionar año" at bounding box center [305, 264] width 45 height 23
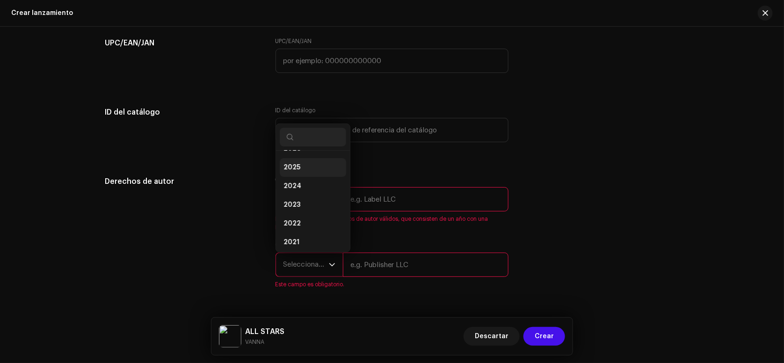
scroll to position [0, 0]
click at [311, 173] on li "2026" at bounding box center [313, 163] width 66 height 19
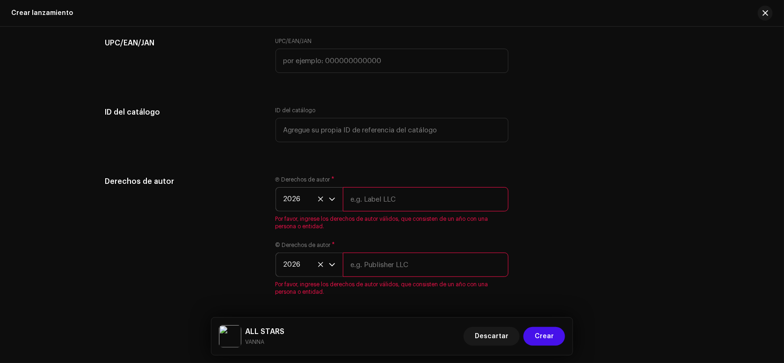
drag, startPoint x: 357, startPoint y: 201, endPoint x: 367, endPoint y: 249, distance: 49.1
click at [357, 201] on input "text" at bounding box center [426, 199] width 166 height 24
type input "Mokymdr"
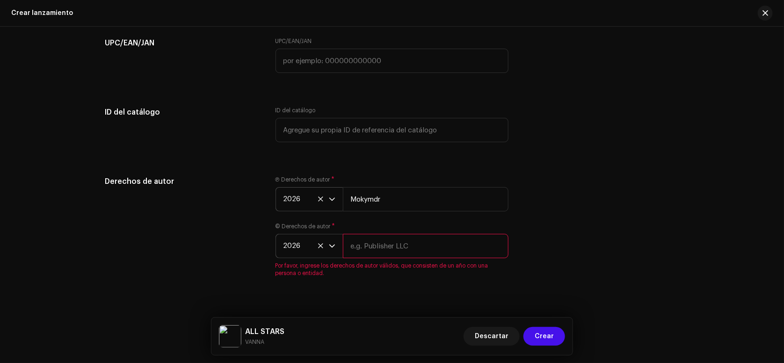
click at [364, 255] on input "text" at bounding box center [426, 246] width 166 height 24
type input "[PERSON_NAME]"
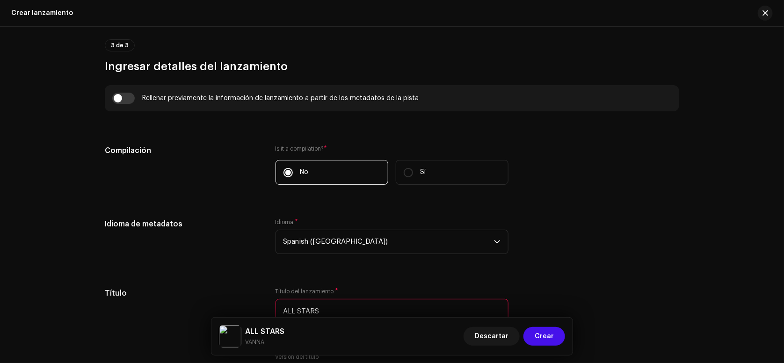
scroll to position [699, 0]
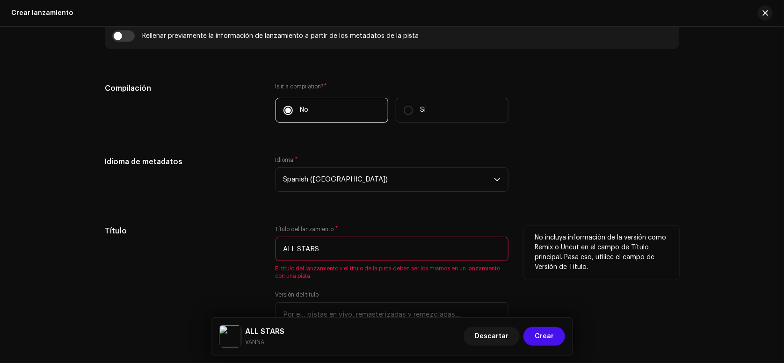
click at [446, 254] on input "ALL STARS" at bounding box center [391, 249] width 233 height 24
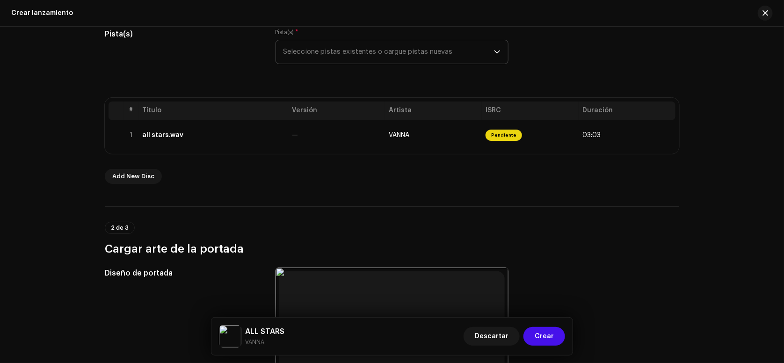
scroll to position [13, 0]
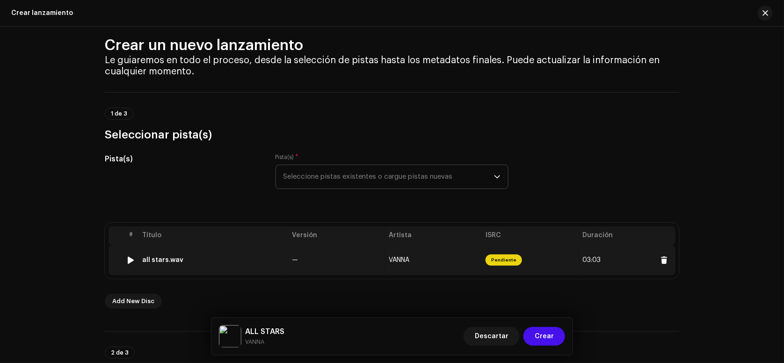
click at [250, 252] on td "all stars.wav" at bounding box center [213, 260] width 150 height 30
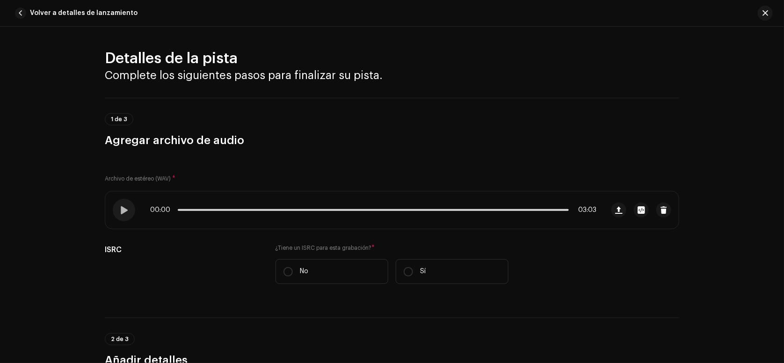
scroll to position [187, 0]
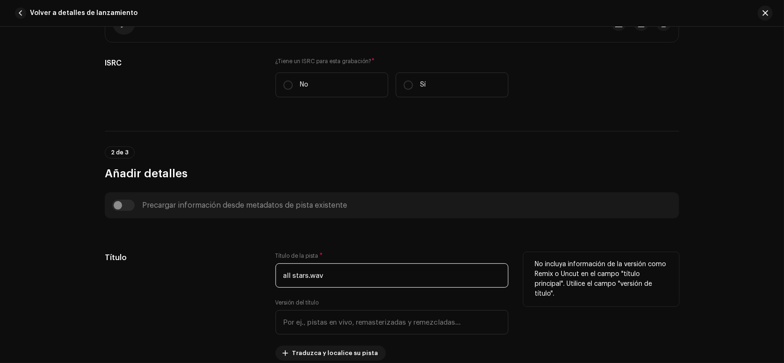
drag, startPoint x: 327, startPoint y: 277, endPoint x: 160, endPoint y: 270, distance: 166.6
click at [160, 270] on div "Título Título de la pista * all stars.wav Versión del título Traduzca y localic…" at bounding box center [392, 306] width 574 height 108
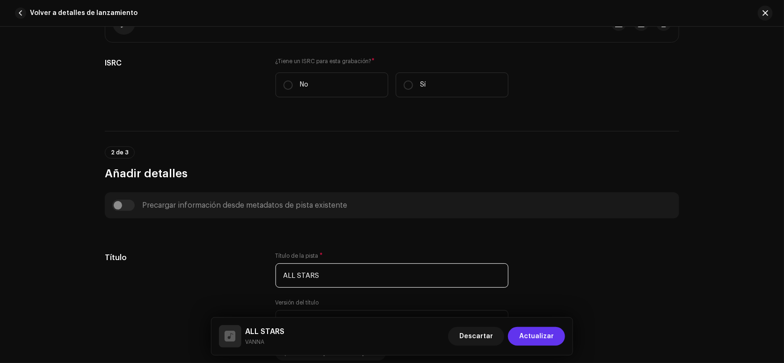
type input "ALL STARS"
click at [550, 337] on span "Actualizar" at bounding box center [536, 336] width 35 height 19
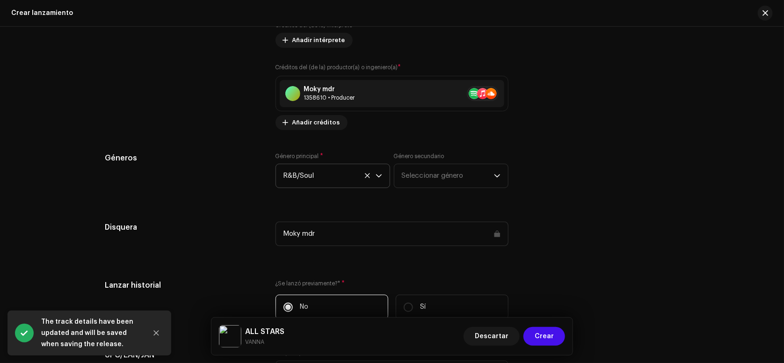
scroll to position [992, 0]
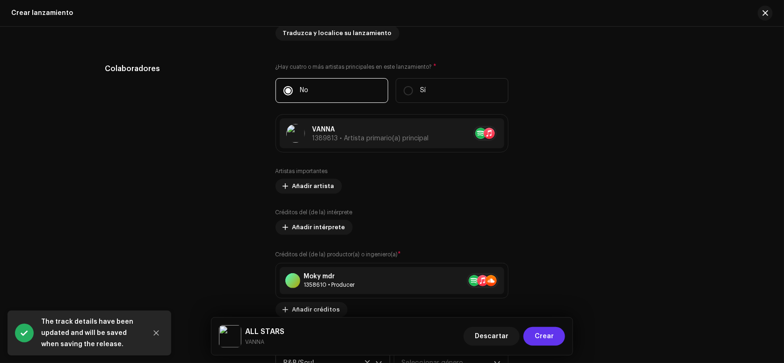
click at [550, 334] on span "Crear" at bounding box center [544, 336] width 19 height 19
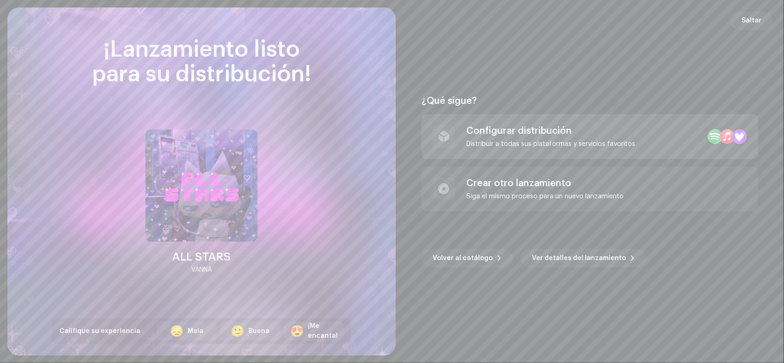
click at [500, 148] on div "Configurar distribución Distribuir a todas sus plataformas y servicios favoritos" at bounding box center [589, 136] width 337 height 45
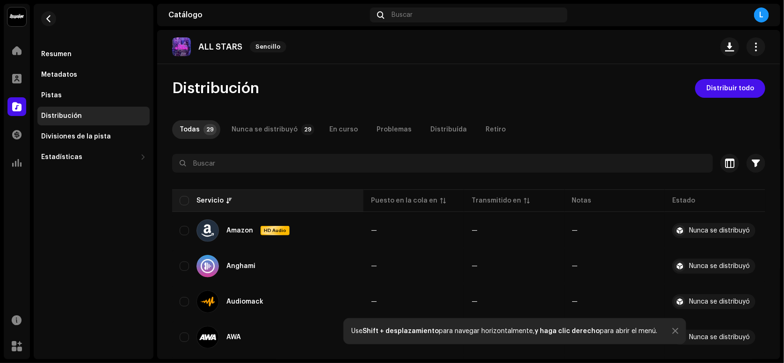
click at [189, 196] on div "Servicio" at bounding box center [268, 200] width 176 height 9
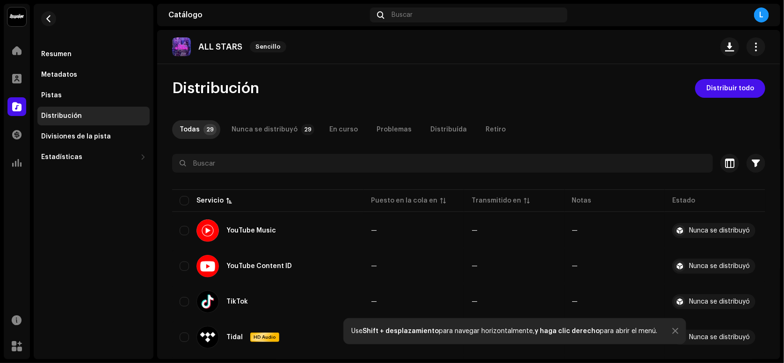
scroll to position [62, 0]
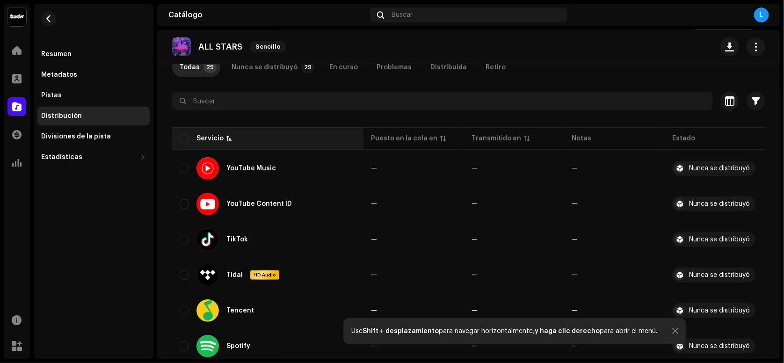
click at [184, 145] on th "Servicio" at bounding box center [267, 138] width 191 height 22
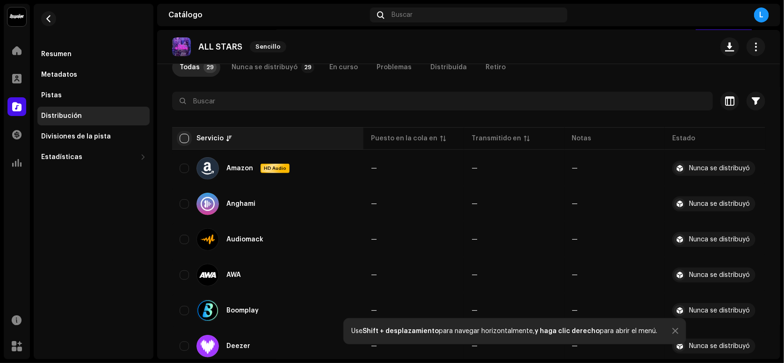
click at [182, 140] on input "checkbox" at bounding box center [184, 138] width 9 height 9
checkbox input "true"
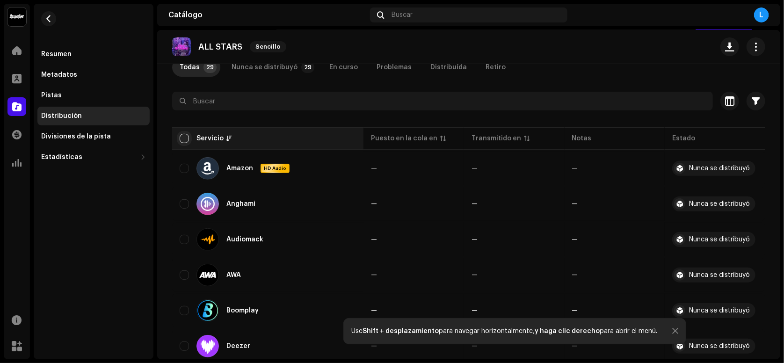
checkbox input "true"
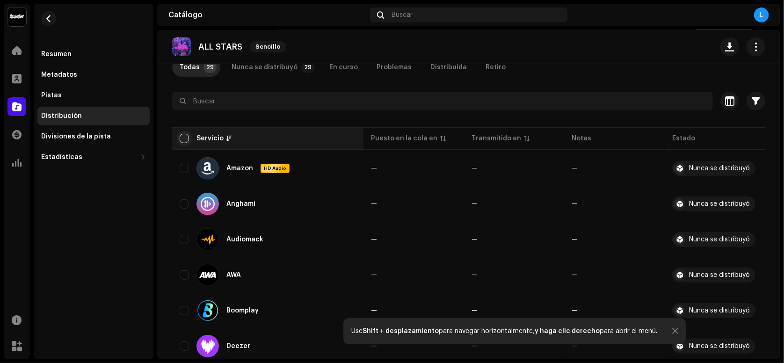
checkbox input "true"
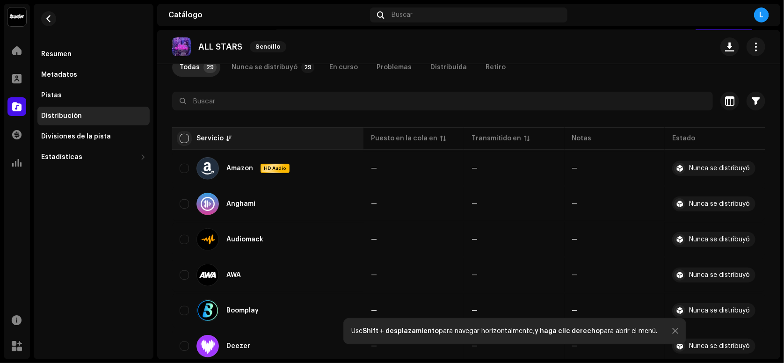
checkbox input "true"
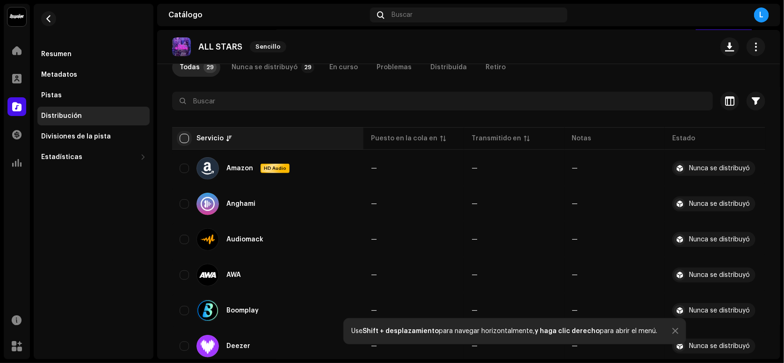
checkbox input "true"
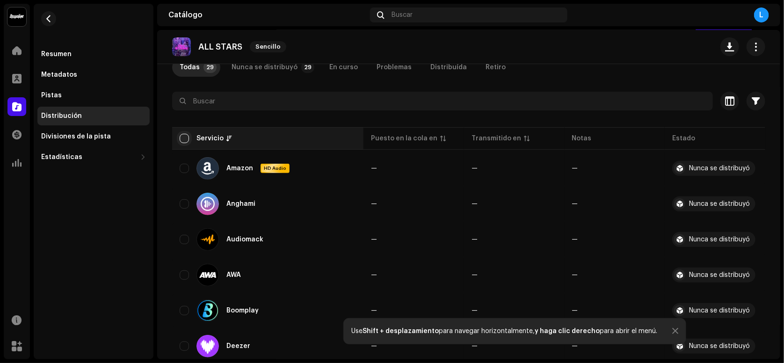
checkbox input "true"
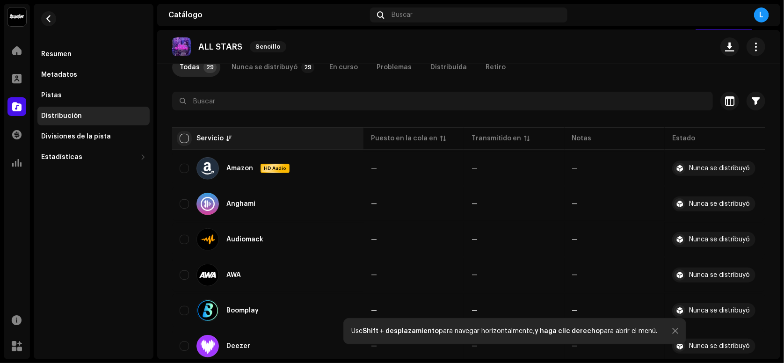
checkbox input "true"
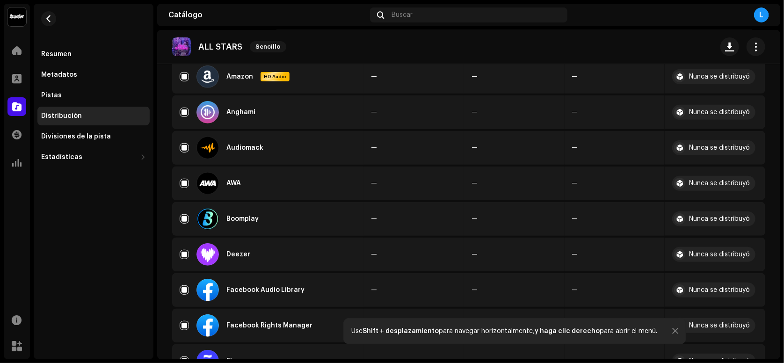
scroll to position [0, 0]
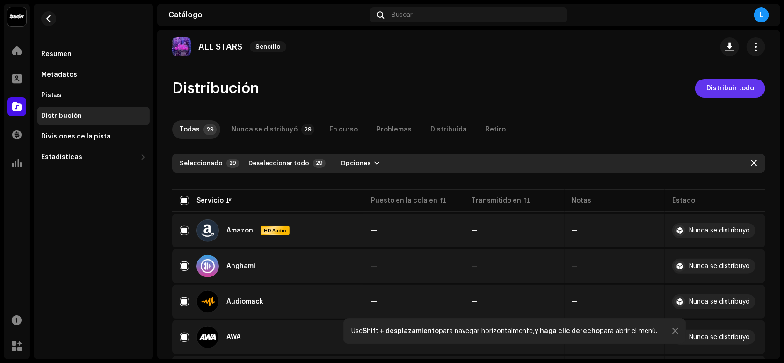
click at [719, 91] on span "Distribuir todo" at bounding box center [730, 88] width 48 height 19
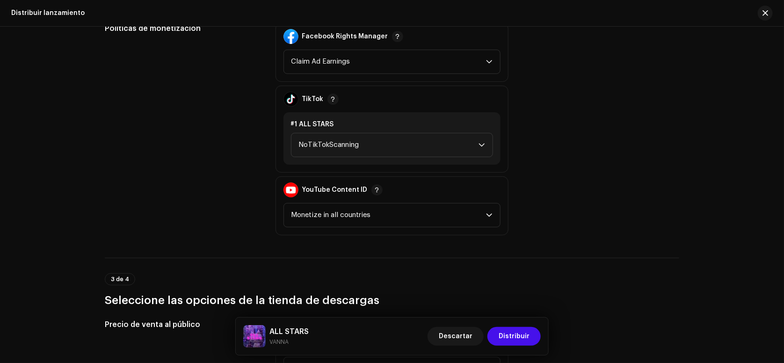
scroll to position [997, 0]
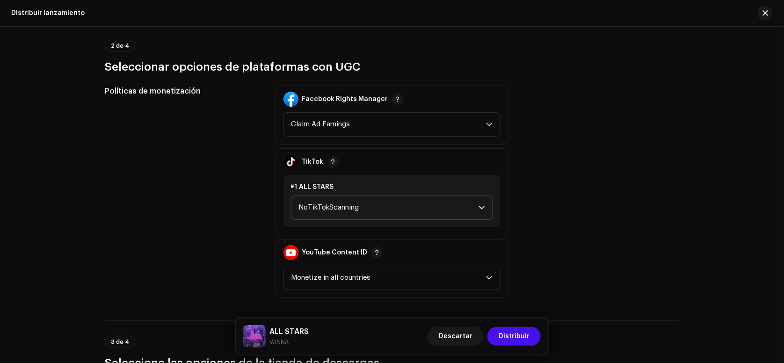
click at [344, 201] on span "NoTikTokScanning" at bounding box center [389, 207] width 180 height 23
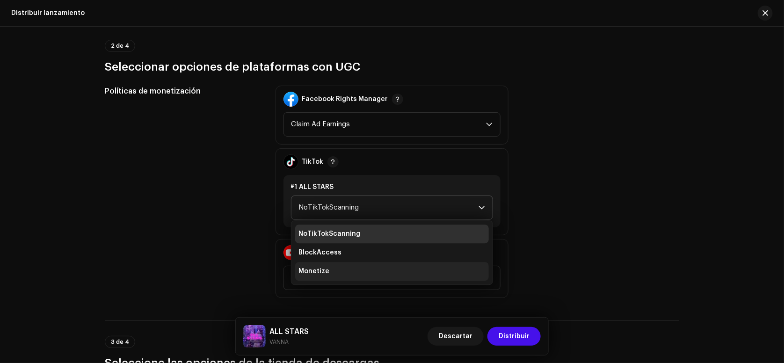
click at [340, 262] on li "Monetize" at bounding box center [392, 271] width 194 height 19
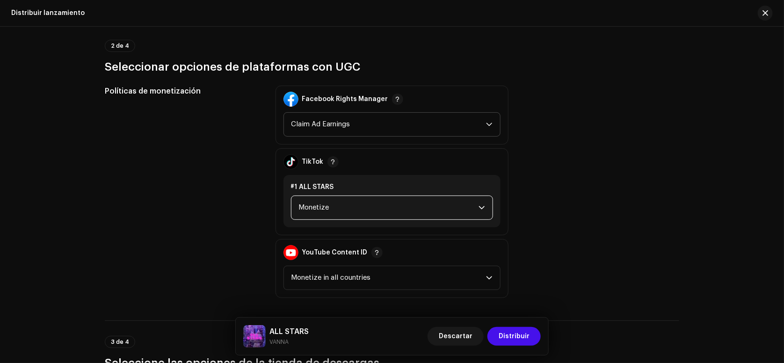
click at [352, 120] on span "Claim Ad Earnings" at bounding box center [388, 124] width 195 height 23
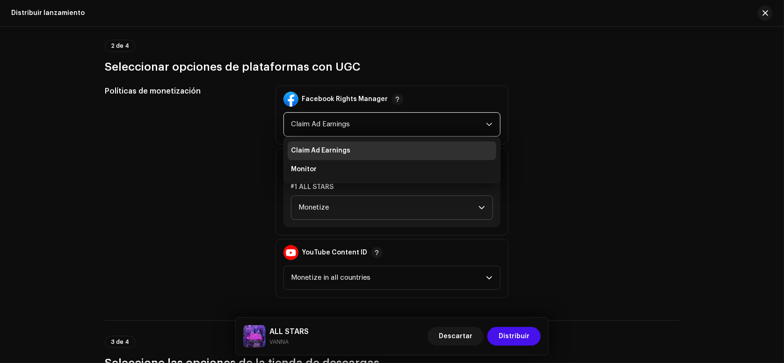
click at [333, 147] on li "Claim Ad Earnings" at bounding box center [392, 150] width 209 height 19
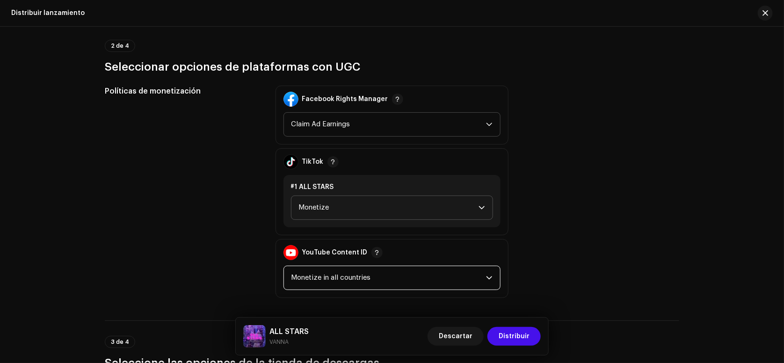
click at [340, 266] on span "Monetize in all countries" at bounding box center [388, 277] width 195 height 23
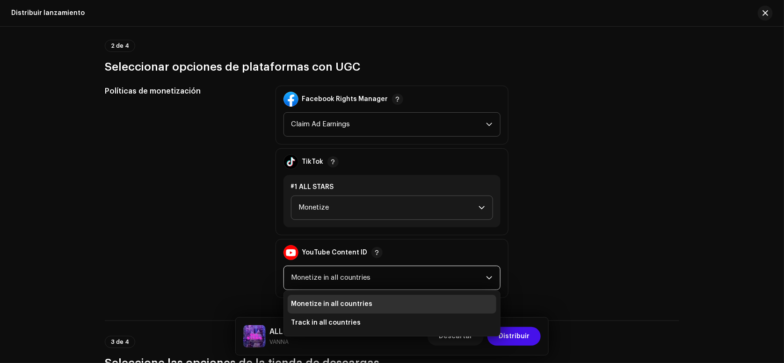
click at [353, 299] on span "Monetize in all countries" at bounding box center [331, 303] width 81 height 9
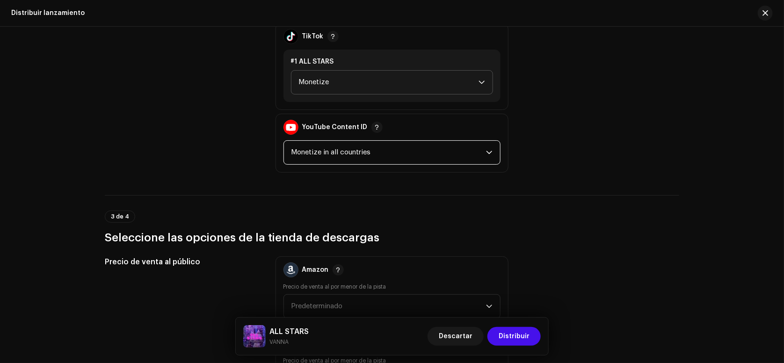
scroll to position [1185, 0]
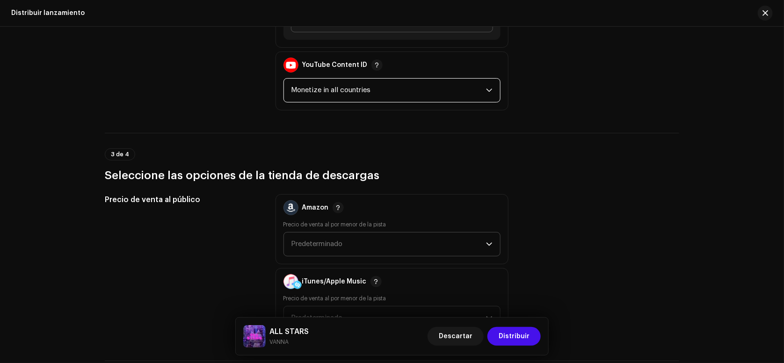
click at [354, 235] on span "Predeterminado" at bounding box center [388, 243] width 195 height 23
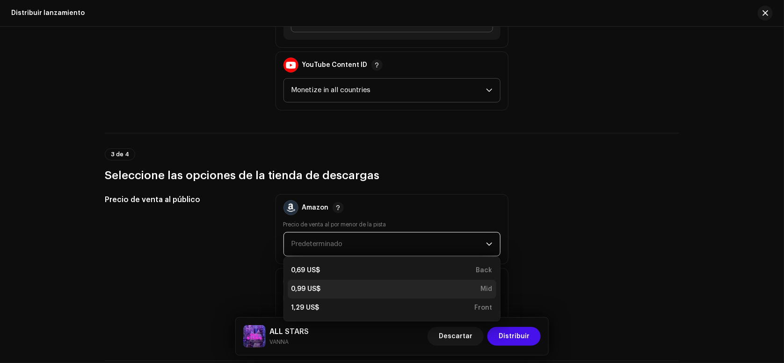
click at [339, 284] on div "0,99 US$ Mid" at bounding box center [391, 288] width 201 height 9
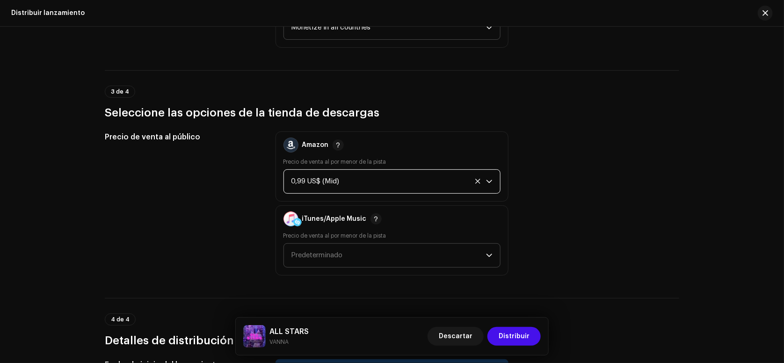
click at [342, 244] on span "Predeterminado" at bounding box center [388, 255] width 195 height 23
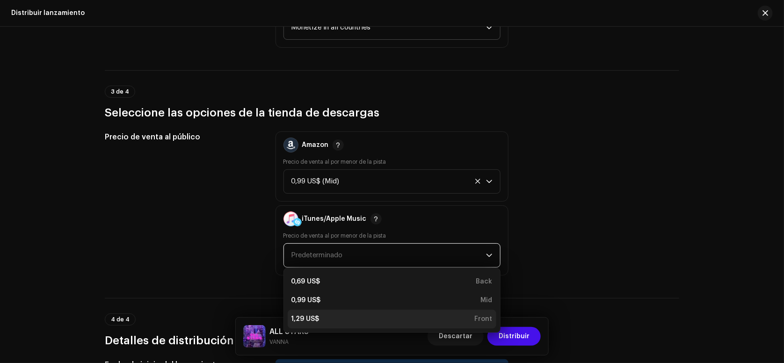
click at [323, 310] on li "1,29 US$ Front" at bounding box center [392, 319] width 209 height 19
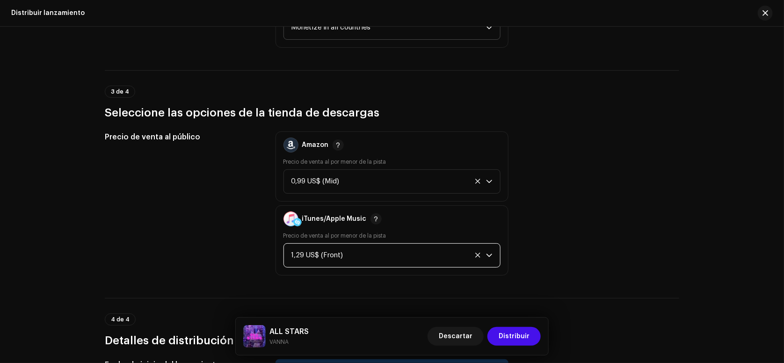
scroll to position [1491, 0]
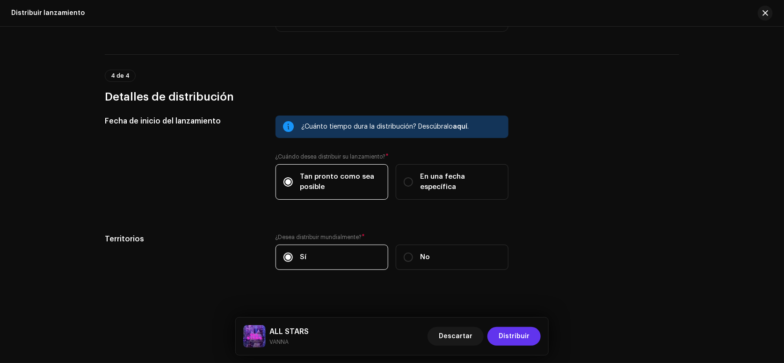
click at [507, 331] on span "Distribuir" at bounding box center [514, 336] width 31 height 19
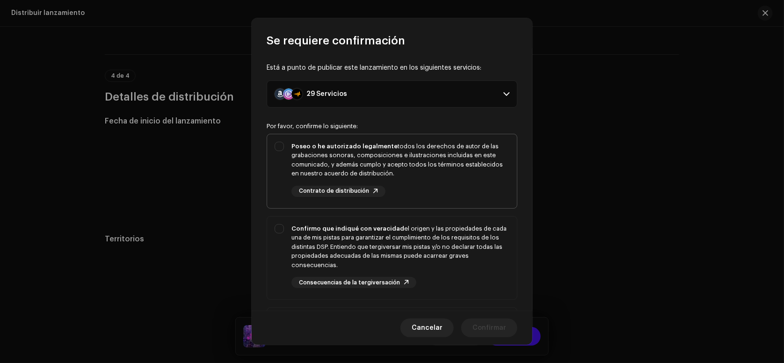
click at [347, 146] on strong "Poseo o he autorizado legalmente" at bounding box center [344, 146] width 106 height 6
checkbox input "true"
click at [357, 233] on div "Confirmo que indiqué con veracidad el origen y las propiedades de cada una de m…" at bounding box center [400, 247] width 218 height 46
checkbox input "true"
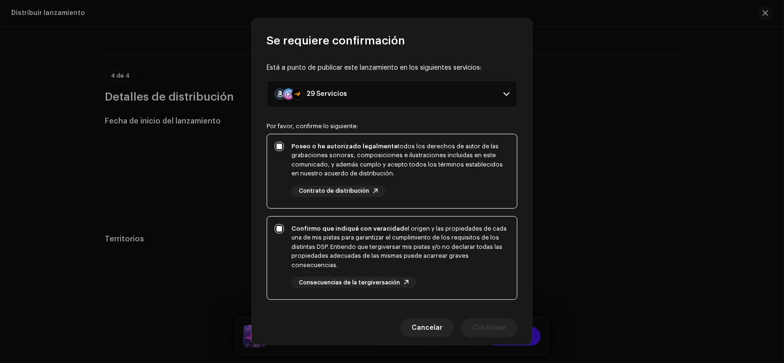
scroll to position [170, 0]
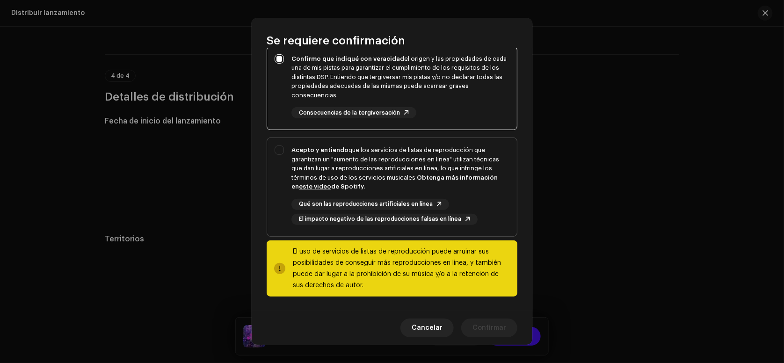
click at [395, 158] on div "Acepto y entiendo que los servicios de listas de reproducción que garantizan un…" at bounding box center [400, 168] width 218 height 46
checkbox input "true"
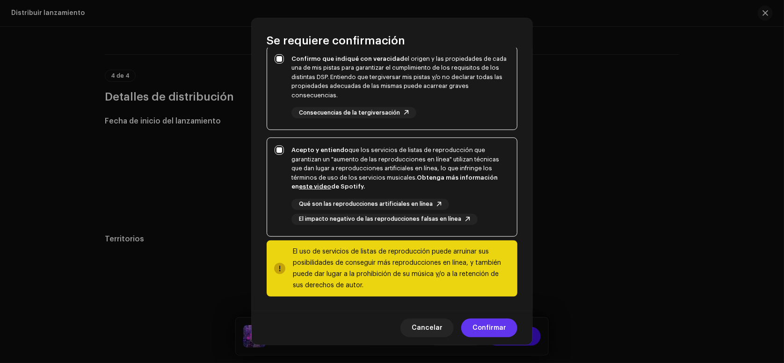
click at [482, 321] on span "Confirmar" at bounding box center [489, 327] width 34 height 19
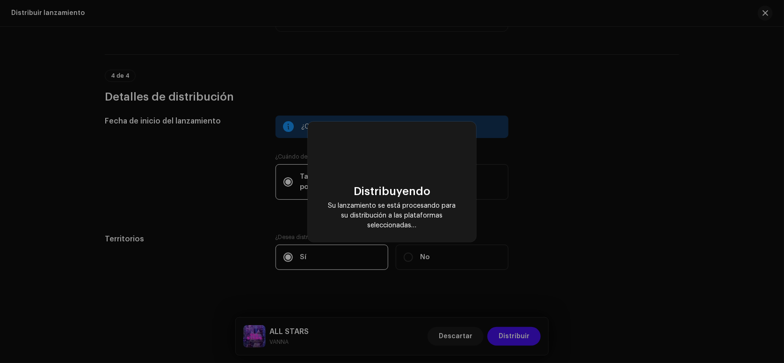
checkbox input "false"
